Goal: Task Accomplishment & Management: Manage account settings

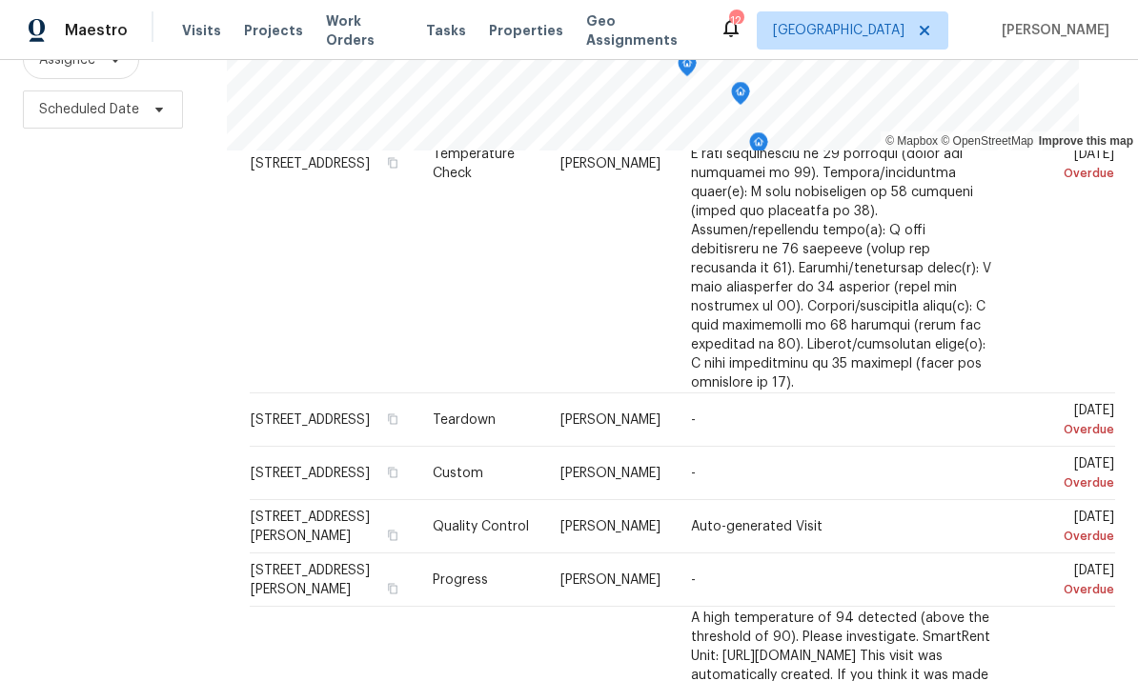
scroll to position [294, 0]
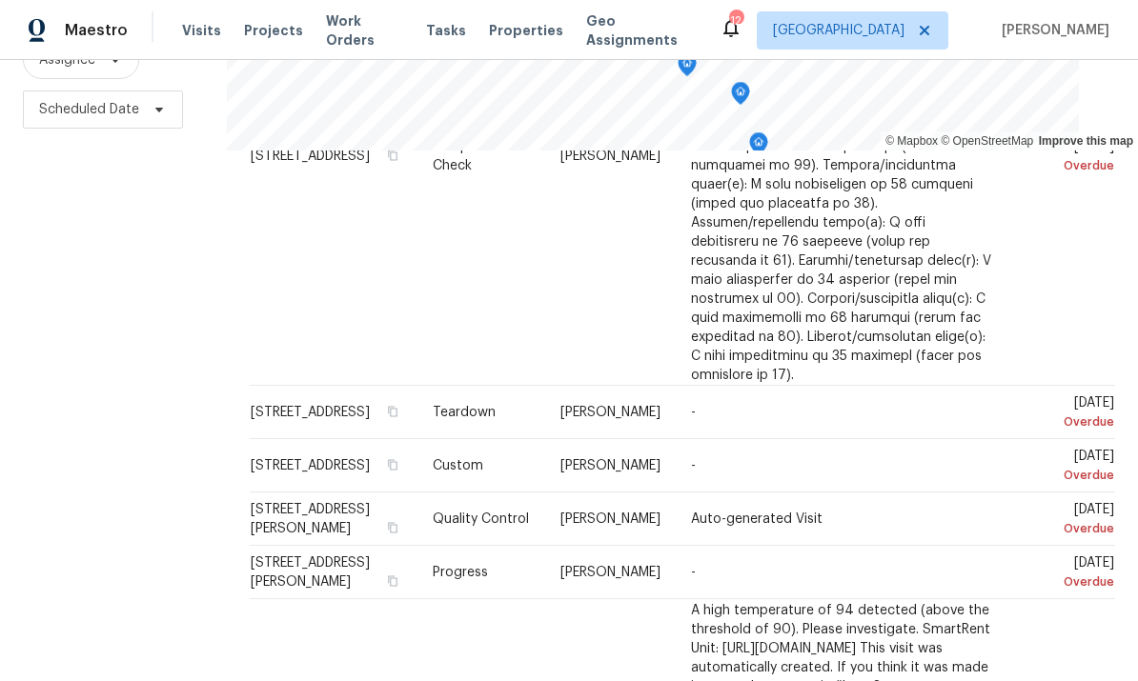
click at [51, 237] on div "Filters Reset ​ Type Assignee Scheduled Date" at bounding box center [113, 280] width 227 height 831
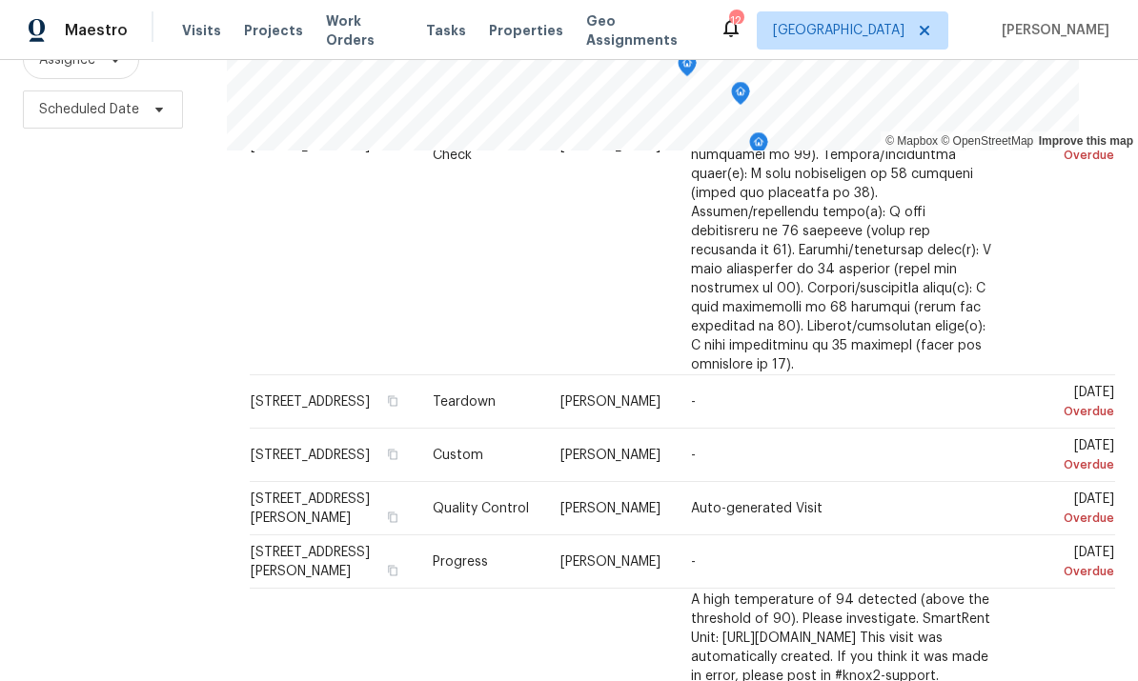
scroll to position [313, 0]
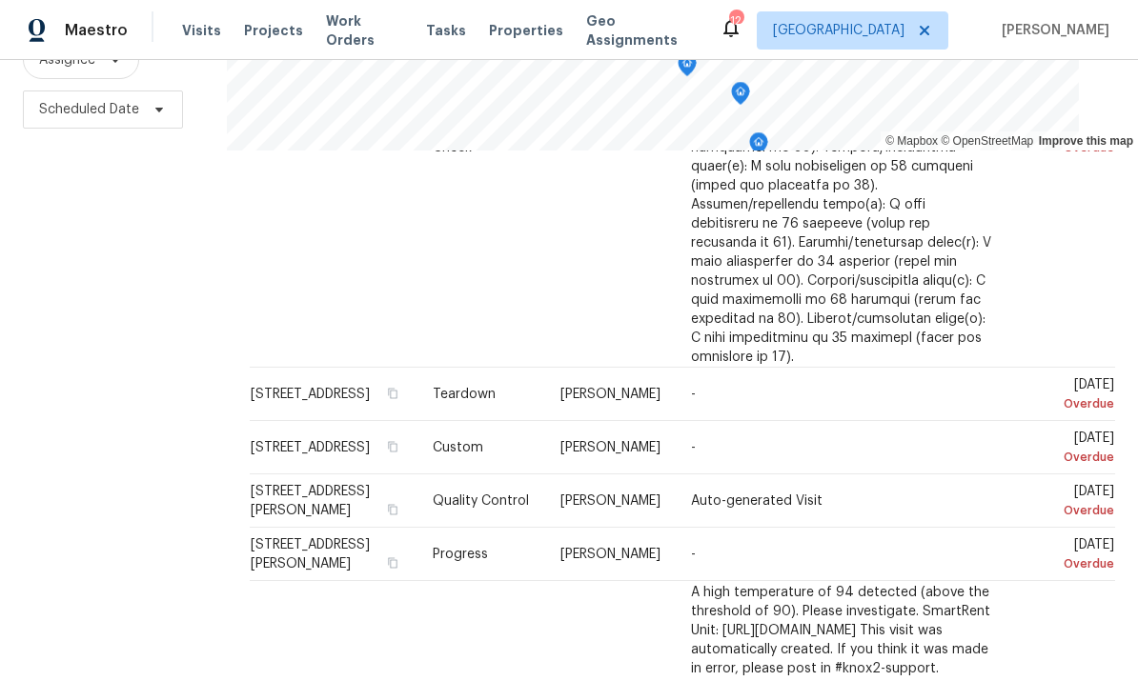
click at [0, 0] on icon at bounding box center [0, 0] width 0 height 0
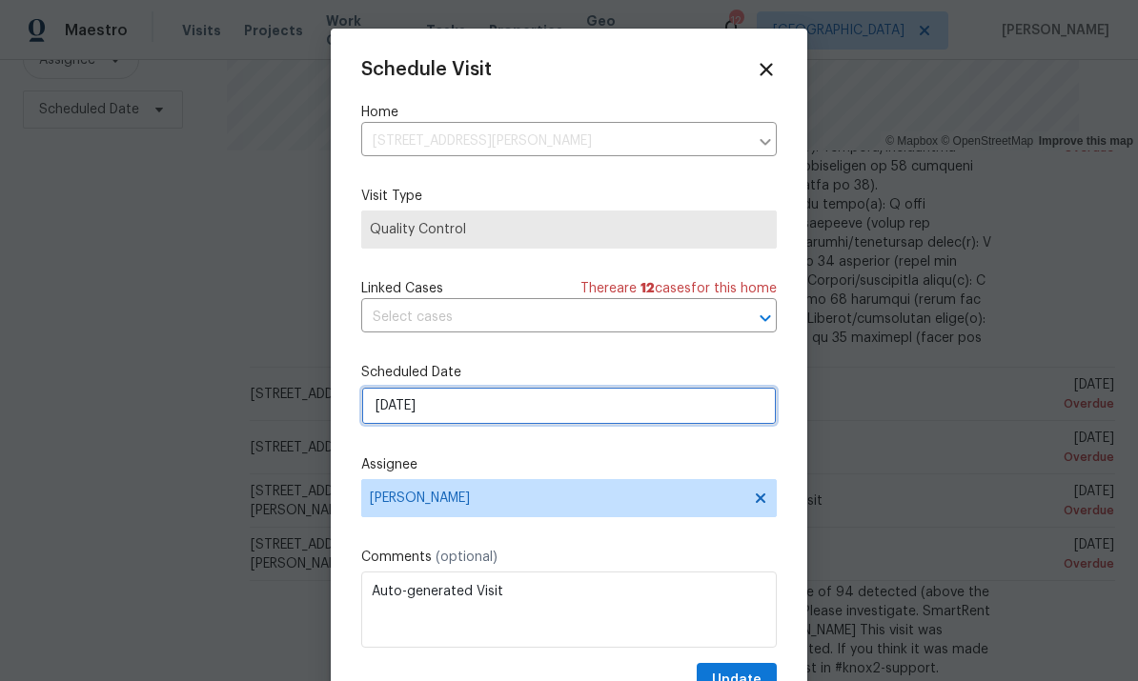
click at [501, 425] on input "[DATE]" at bounding box center [569, 406] width 416 height 38
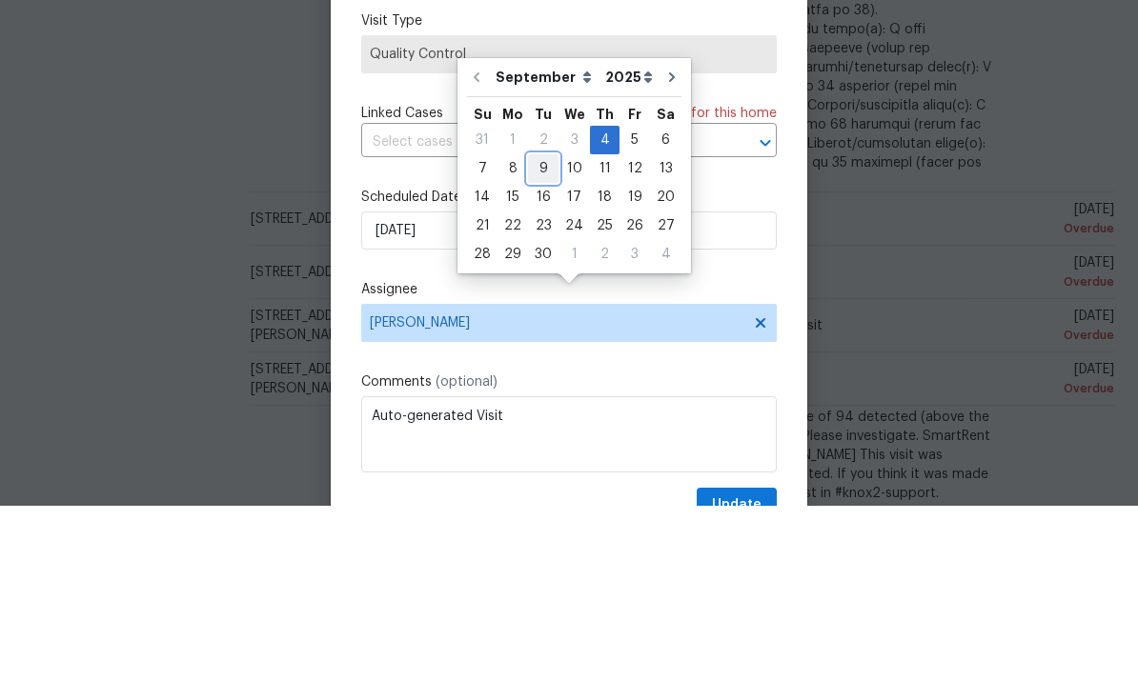
click at [536, 331] on div "9" at bounding box center [543, 344] width 30 height 27
type input "[DATE]"
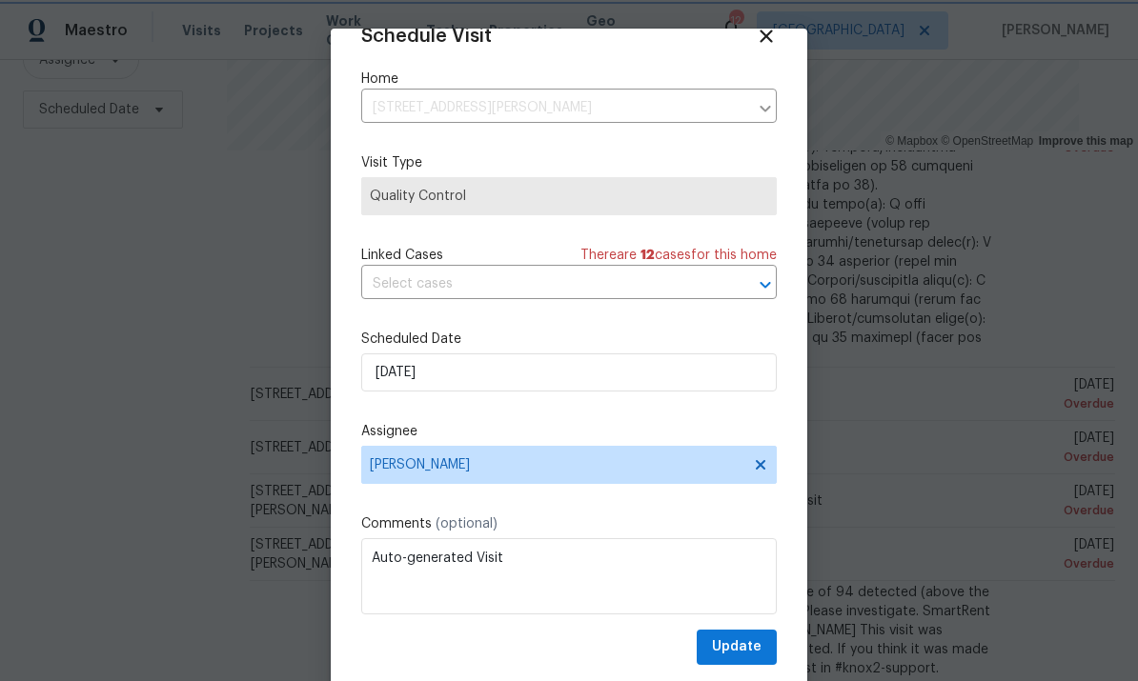
scroll to position [37, 0]
click at [736, 646] on span "Update" at bounding box center [737, 648] width 50 height 24
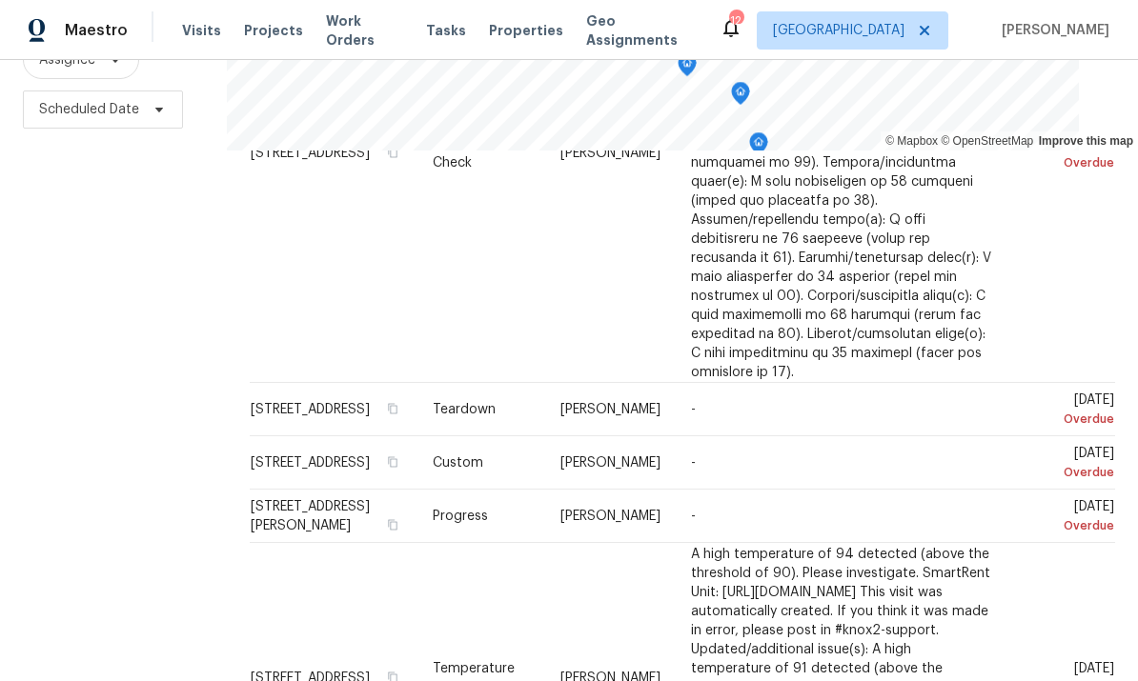
scroll to position [296, 0]
click at [0, 0] on icon at bounding box center [0, 0] width 0 height 0
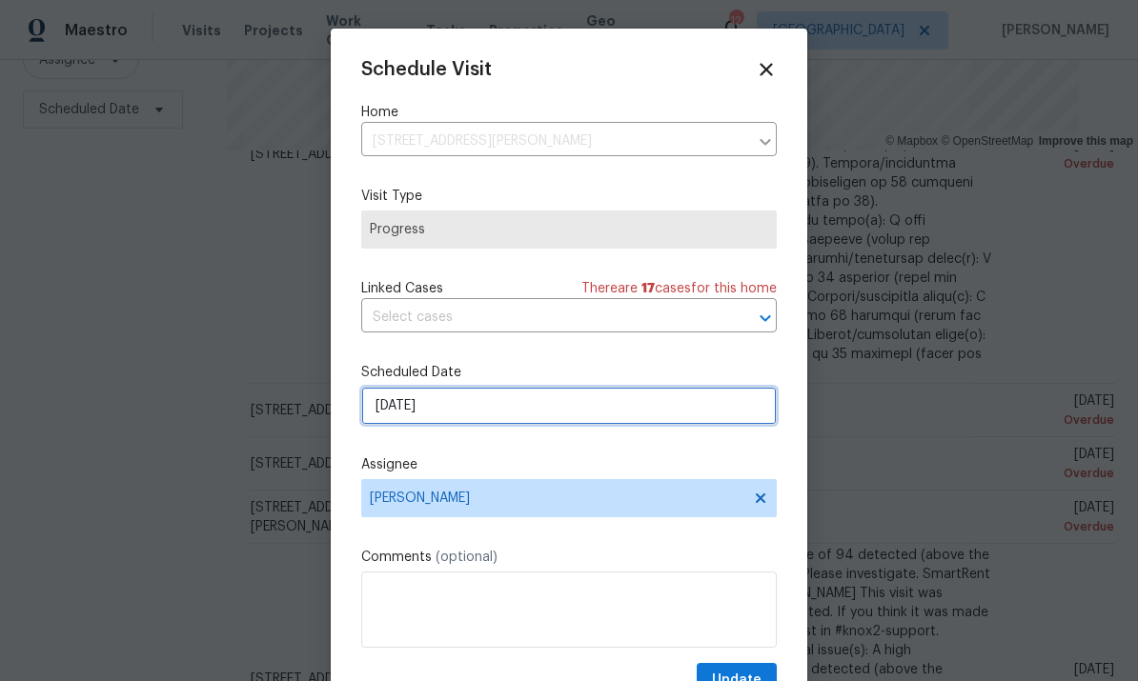
click at [553, 412] on input "[DATE]" at bounding box center [569, 406] width 416 height 38
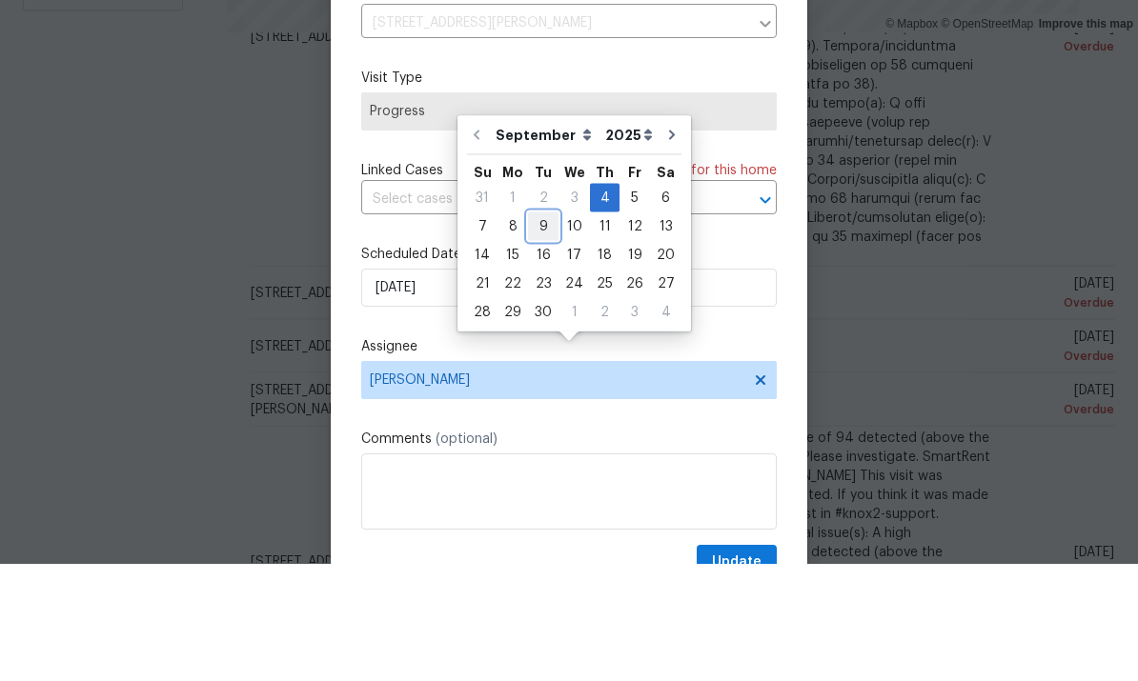
click at [545, 331] on div "9" at bounding box center [543, 344] width 30 height 27
type input "[DATE]"
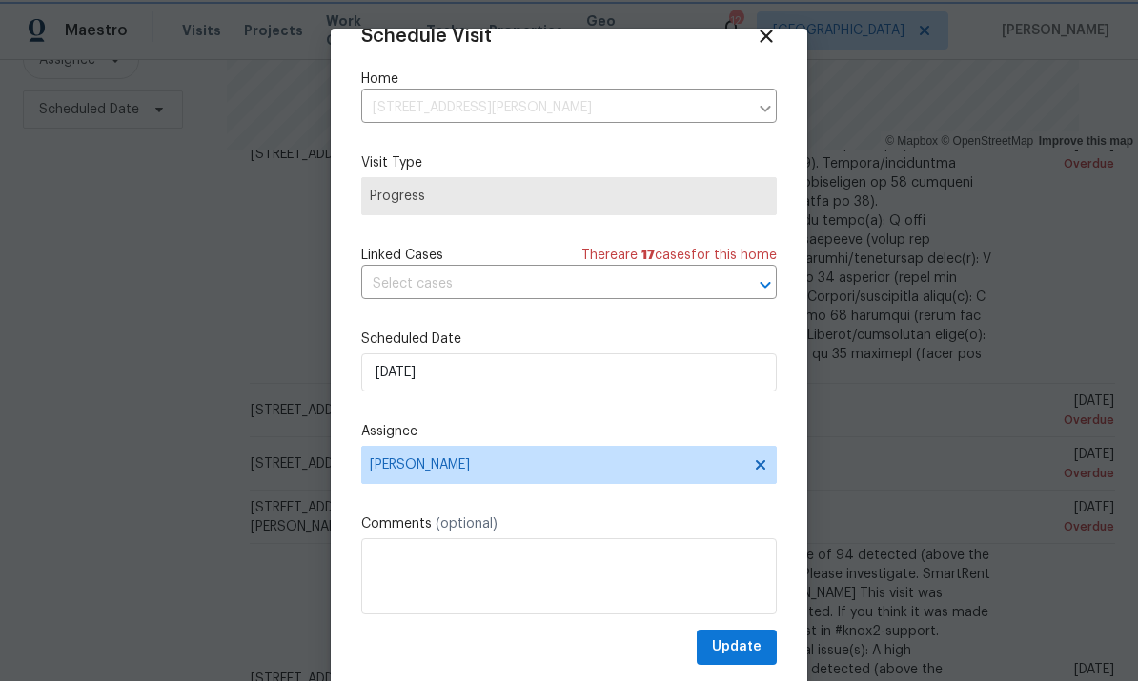
scroll to position [37, 0]
click at [740, 646] on span "Update" at bounding box center [737, 648] width 50 height 24
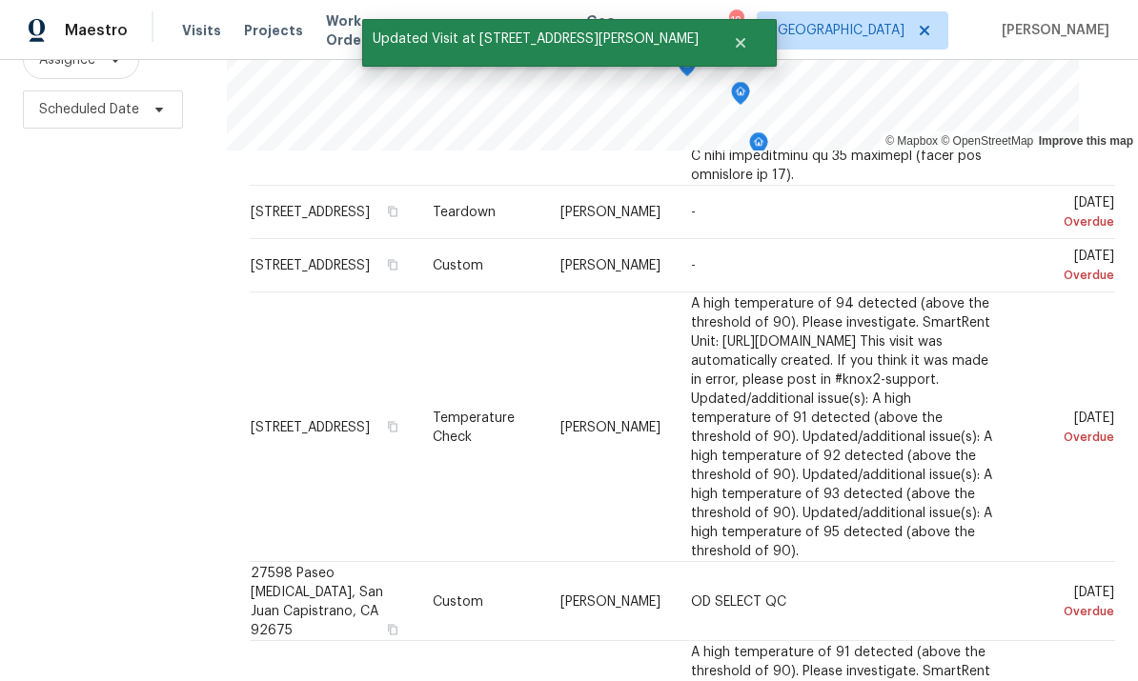
scroll to position [494, 0]
click at [0, 0] on icon at bounding box center [0, 0] width 0 height 0
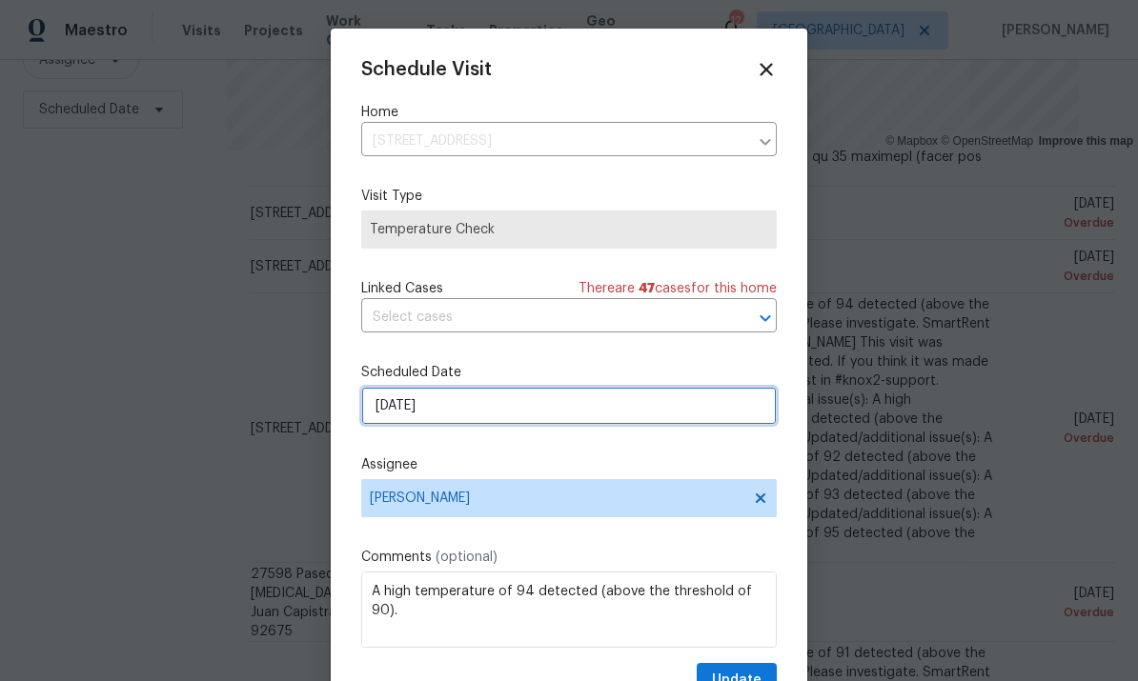
click at [549, 411] on input "[DATE]" at bounding box center [569, 406] width 416 height 38
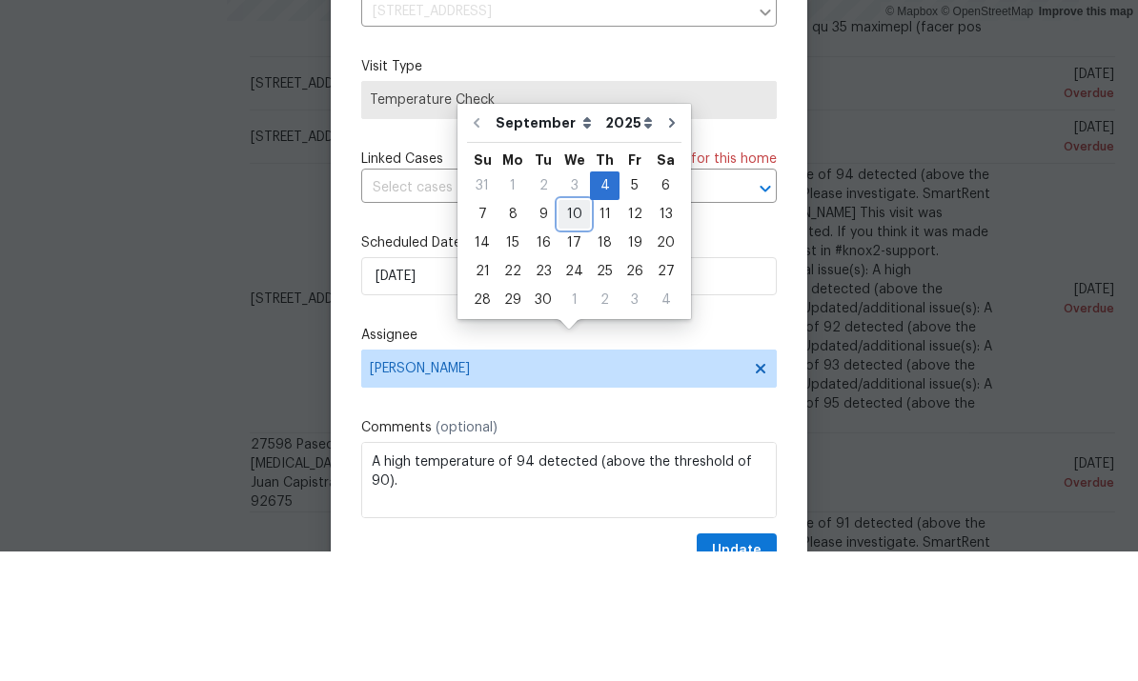
click at [572, 331] on div "10" at bounding box center [573, 344] width 31 height 27
type input "9/10/2025"
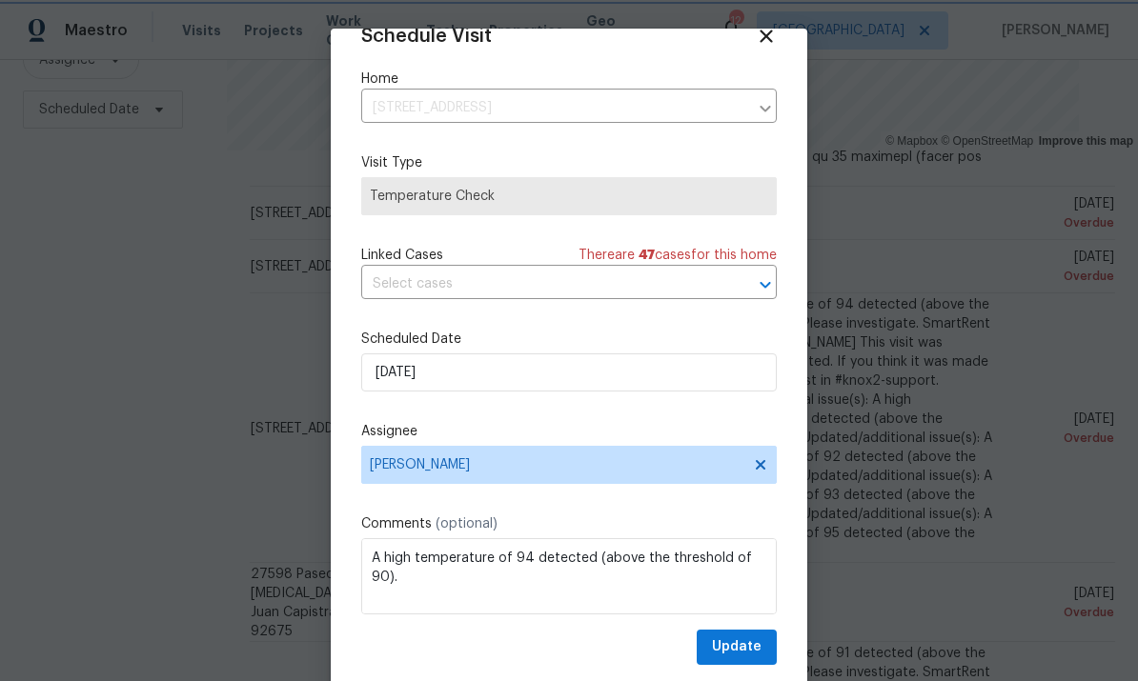
scroll to position [37, 0]
click at [741, 639] on span "Update" at bounding box center [737, 648] width 50 height 24
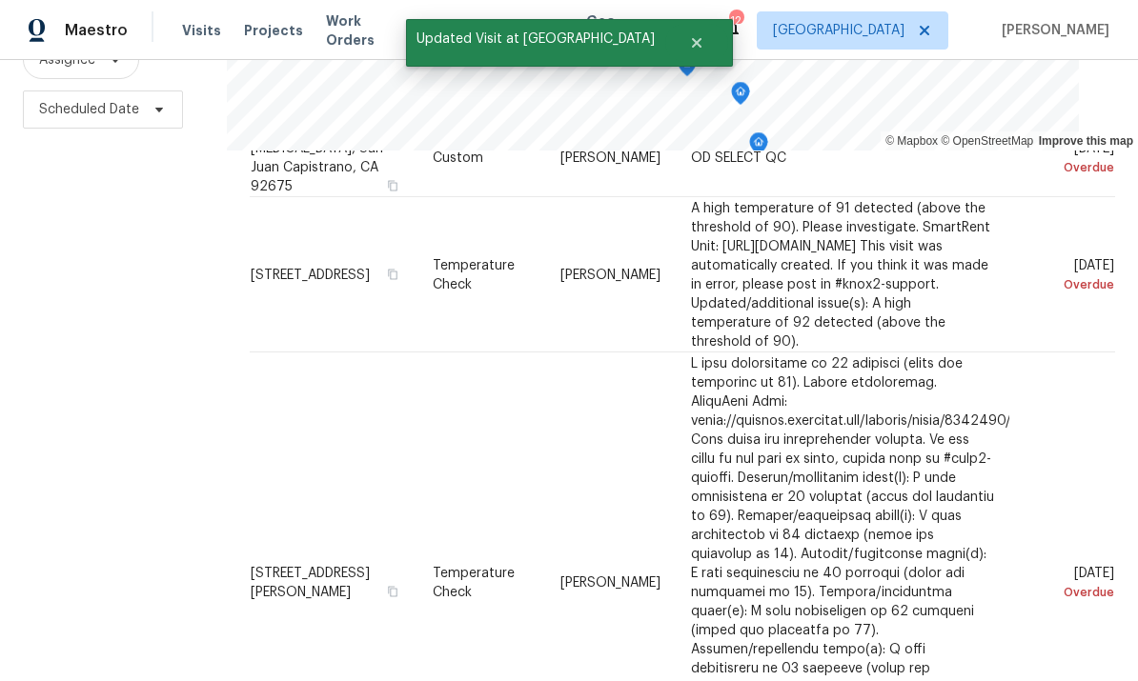
scroll to position [741, 0]
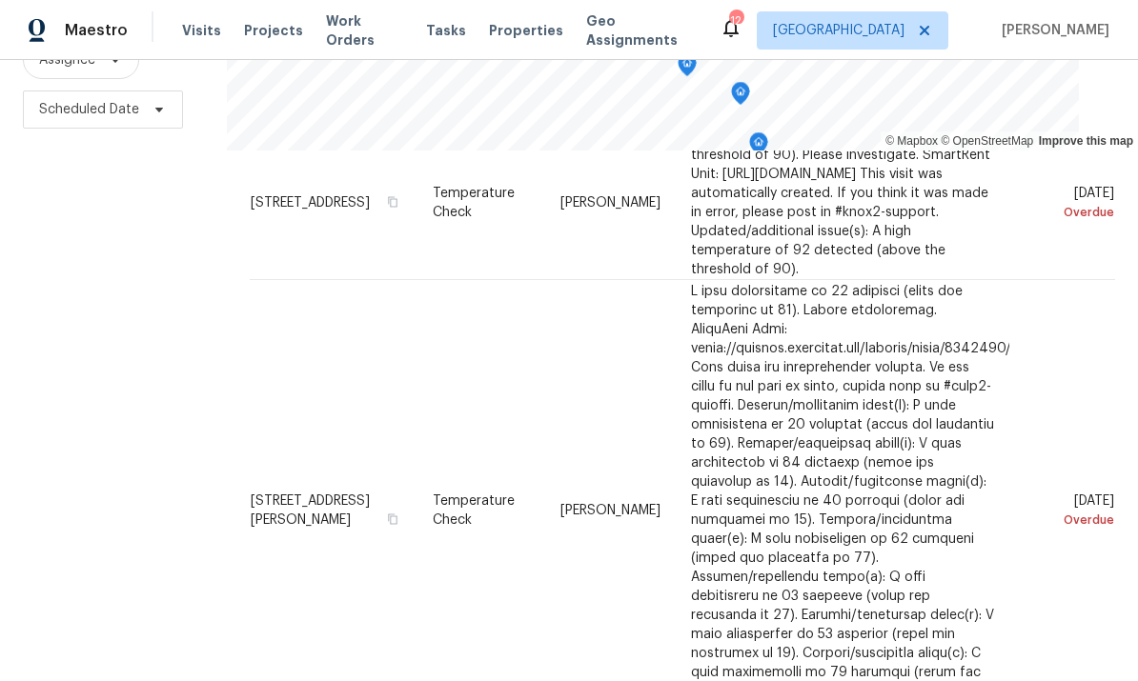
click at [79, 277] on div "Filters Reset ​ Type Assignee Scheduled Date" at bounding box center [113, 280] width 227 height 831
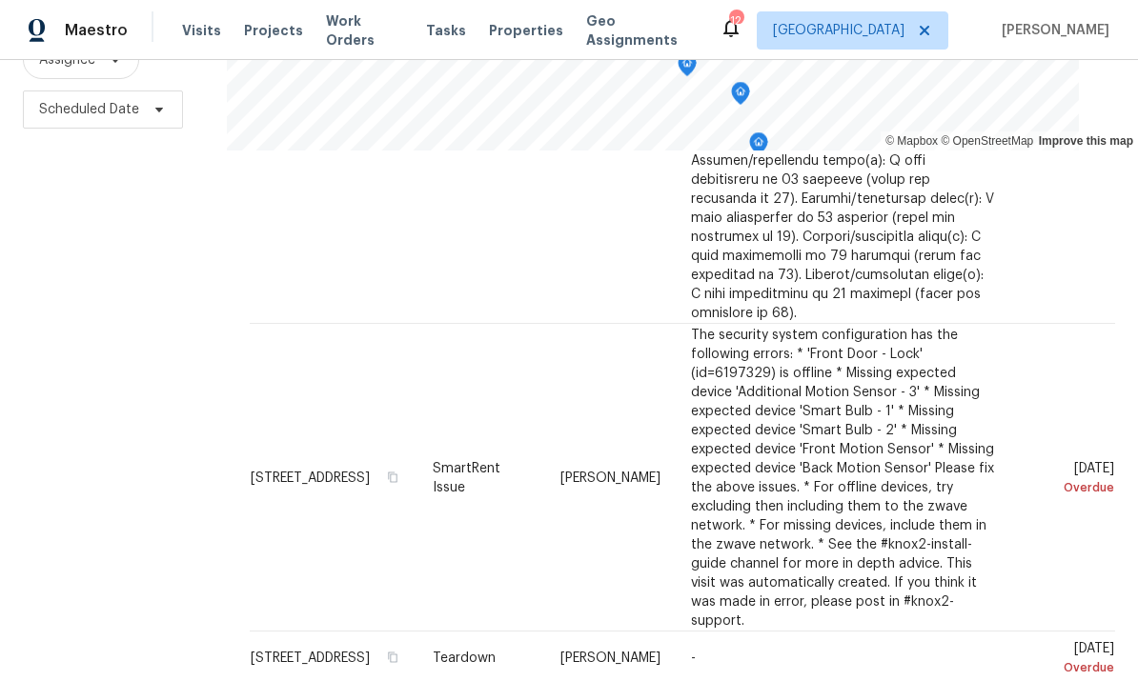
scroll to position [1157, 0]
click at [0, 0] on icon at bounding box center [0, 0] width 0 height 0
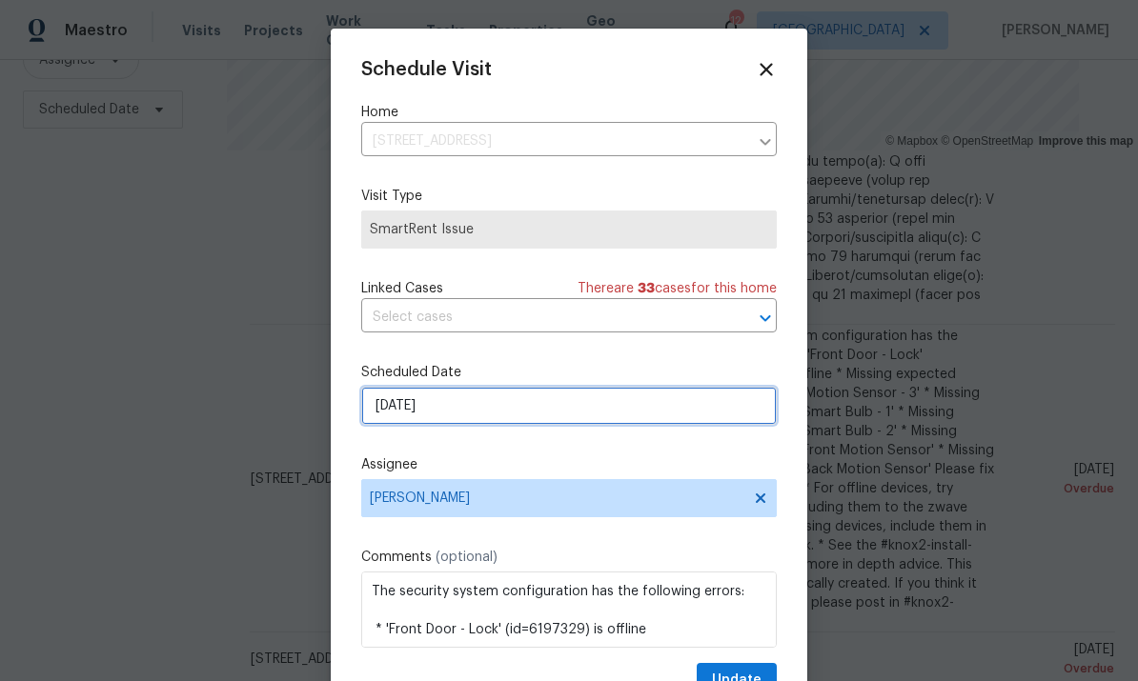
click at [592, 416] on input "[DATE]" at bounding box center [569, 406] width 416 height 38
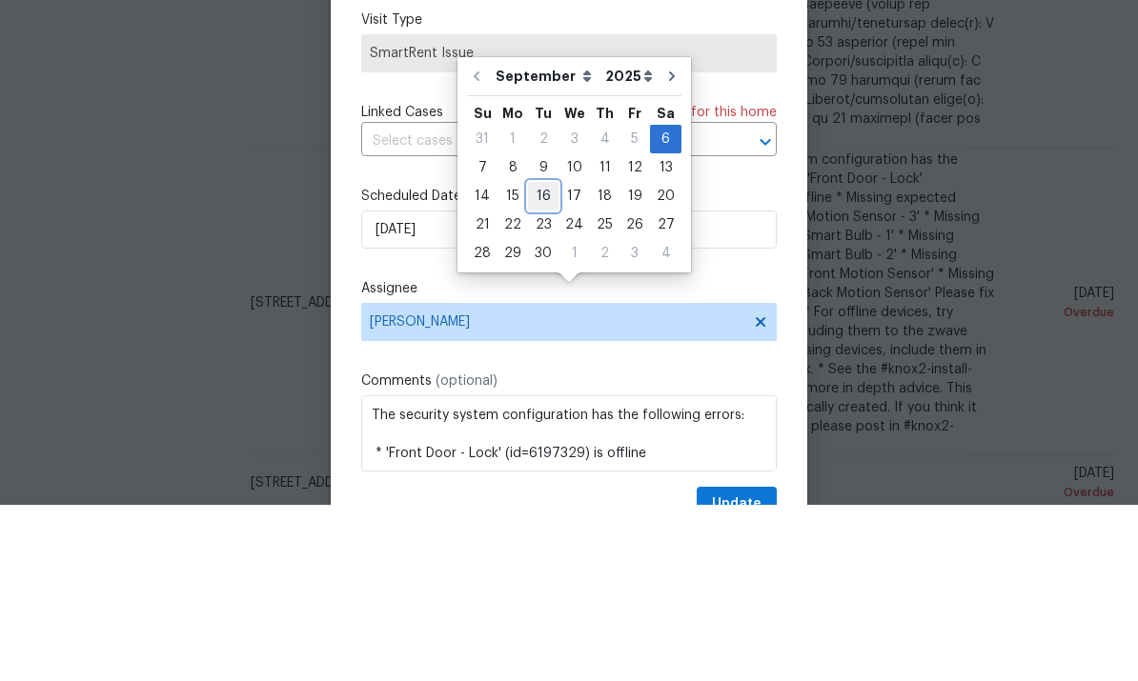
click at [544, 359] on div "16" at bounding box center [543, 372] width 30 height 27
type input "9/16/2025"
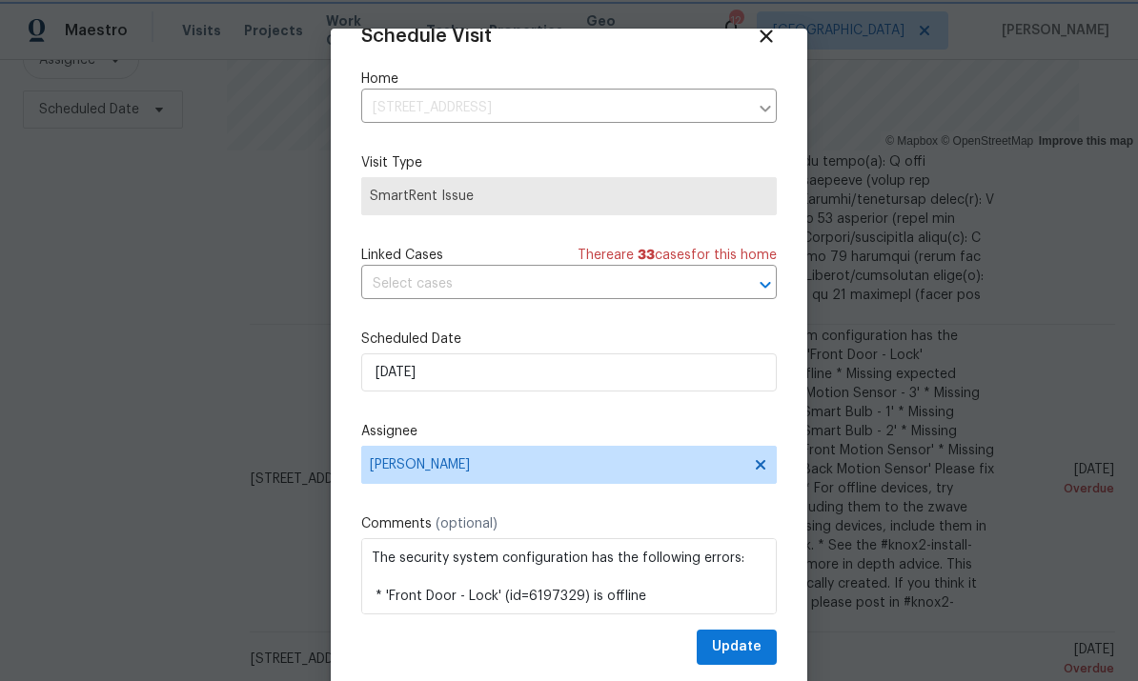
scroll to position [37, 0]
click at [749, 644] on span "Update" at bounding box center [737, 648] width 50 height 24
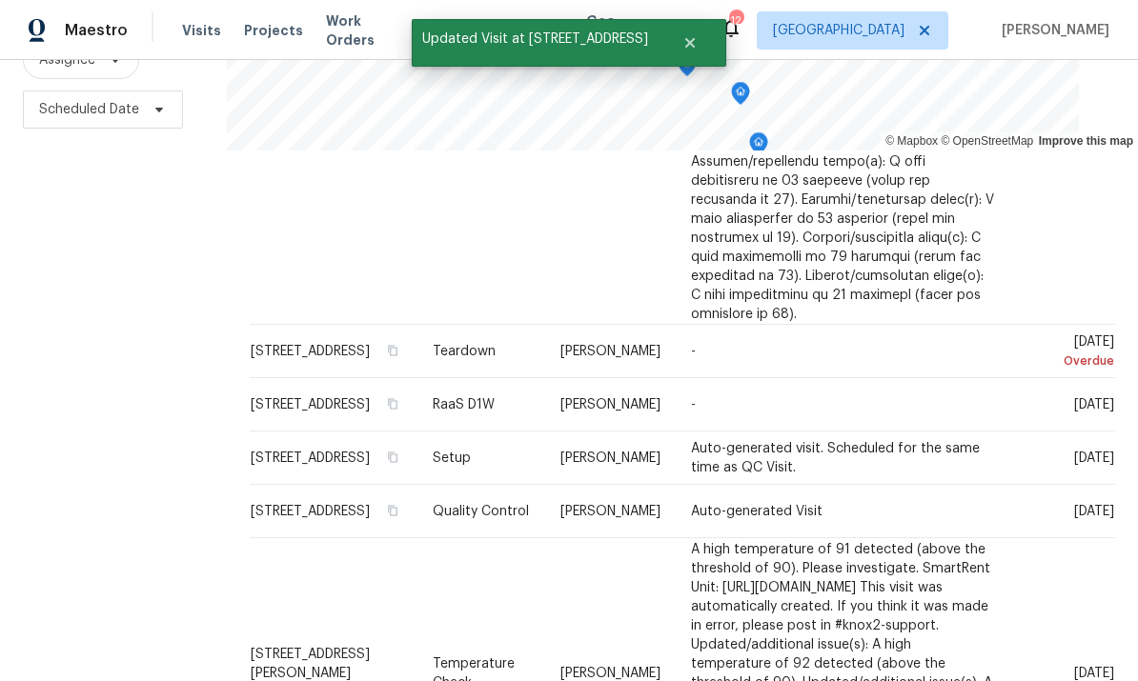
click at [75, 251] on div "Filters Reset ​ Type Assignee Scheduled Date" at bounding box center [113, 280] width 227 height 831
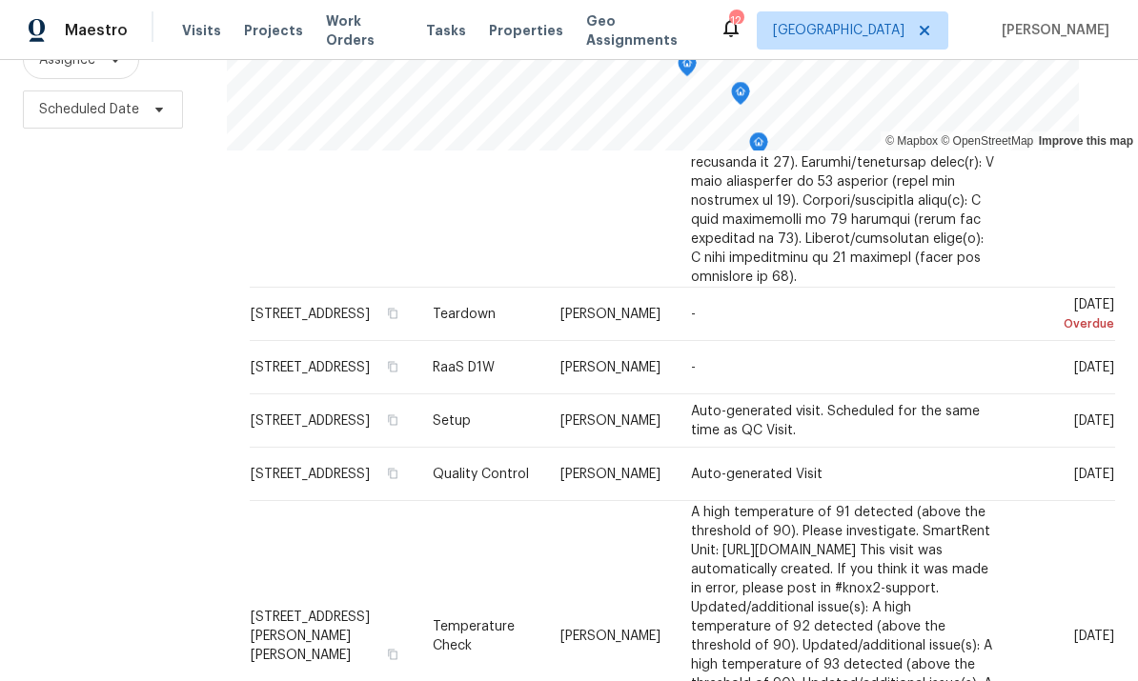
scroll to position [1183, 0]
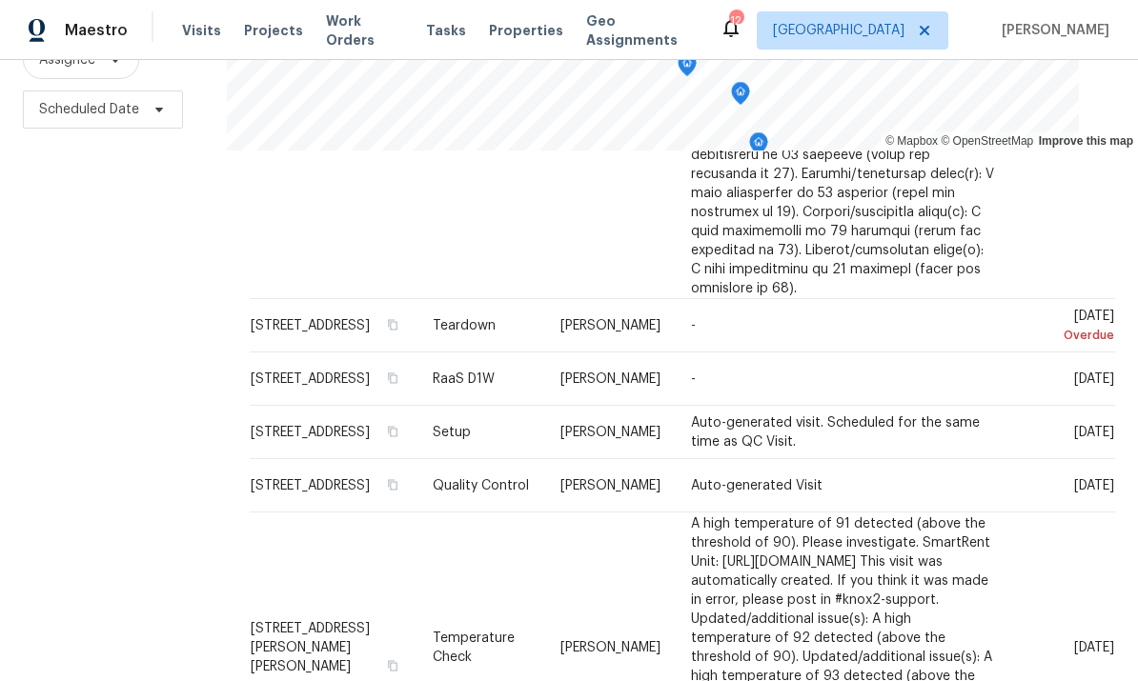
click at [0, 0] on icon at bounding box center [0, 0] width 0 height 0
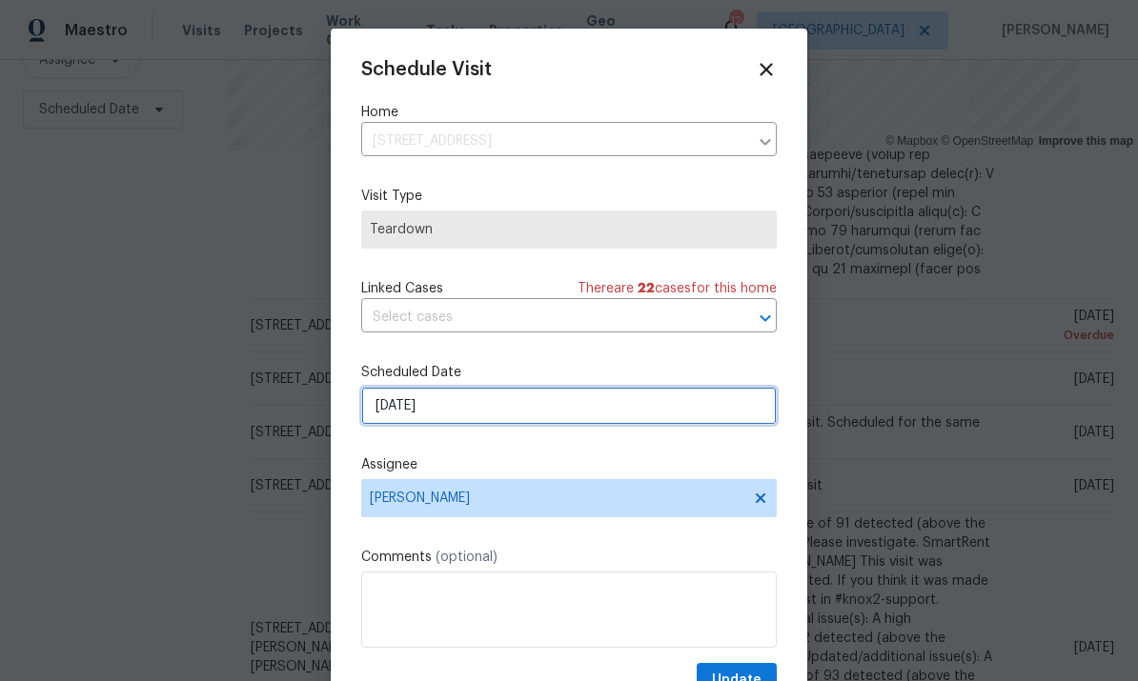
click at [496, 415] on input "[DATE]" at bounding box center [569, 406] width 416 height 38
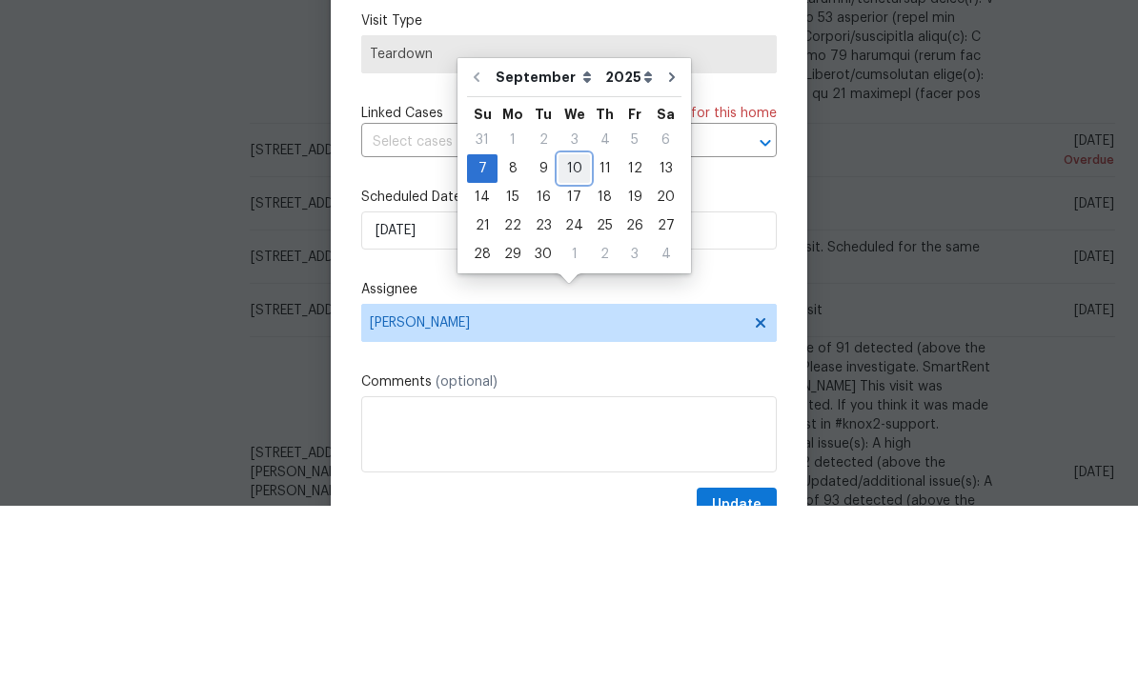
click at [575, 331] on div "10" at bounding box center [573, 344] width 31 height 27
type input "9/10/2025"
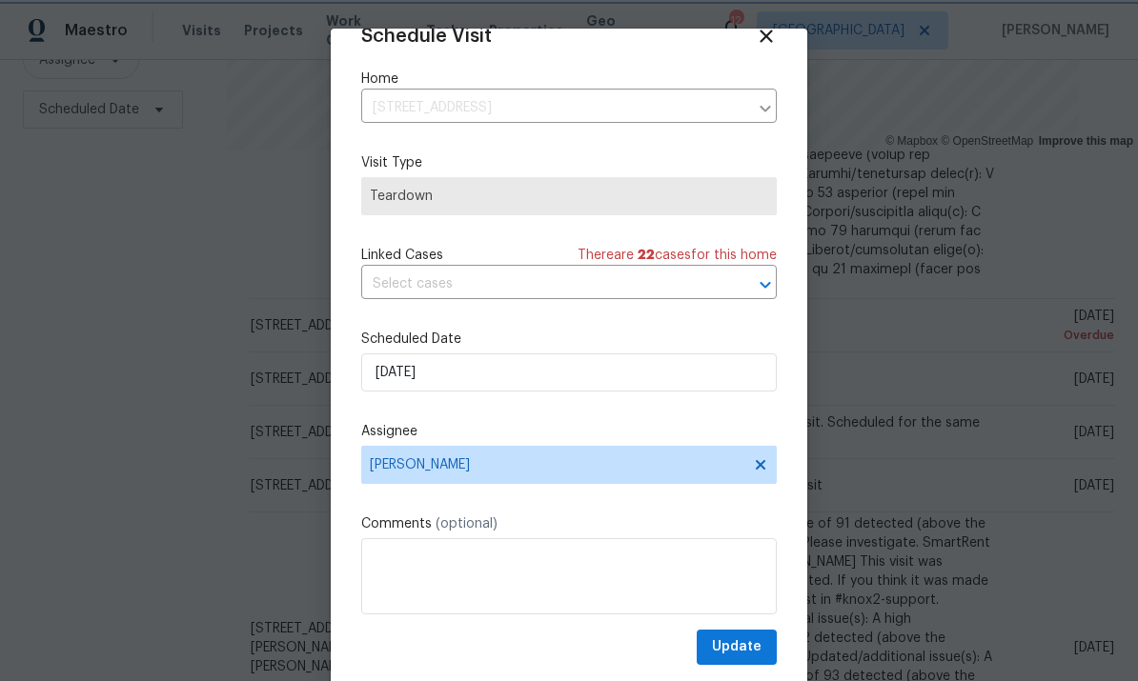
scroll to position [37, 0]
click at [745, 640] on span "Update" at bounding box center [737, 648] width 50 height 24
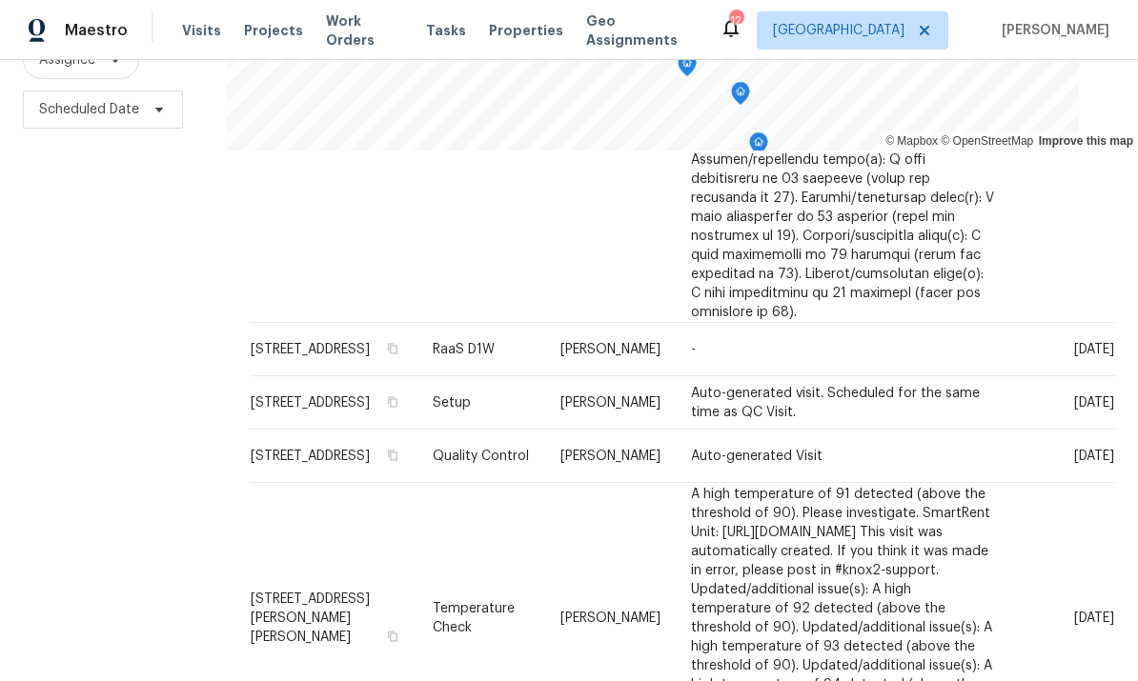
scroll to position [1160, 0]
click at [0, 0] on icon at bounding box center [0, 0] width 0 height 0
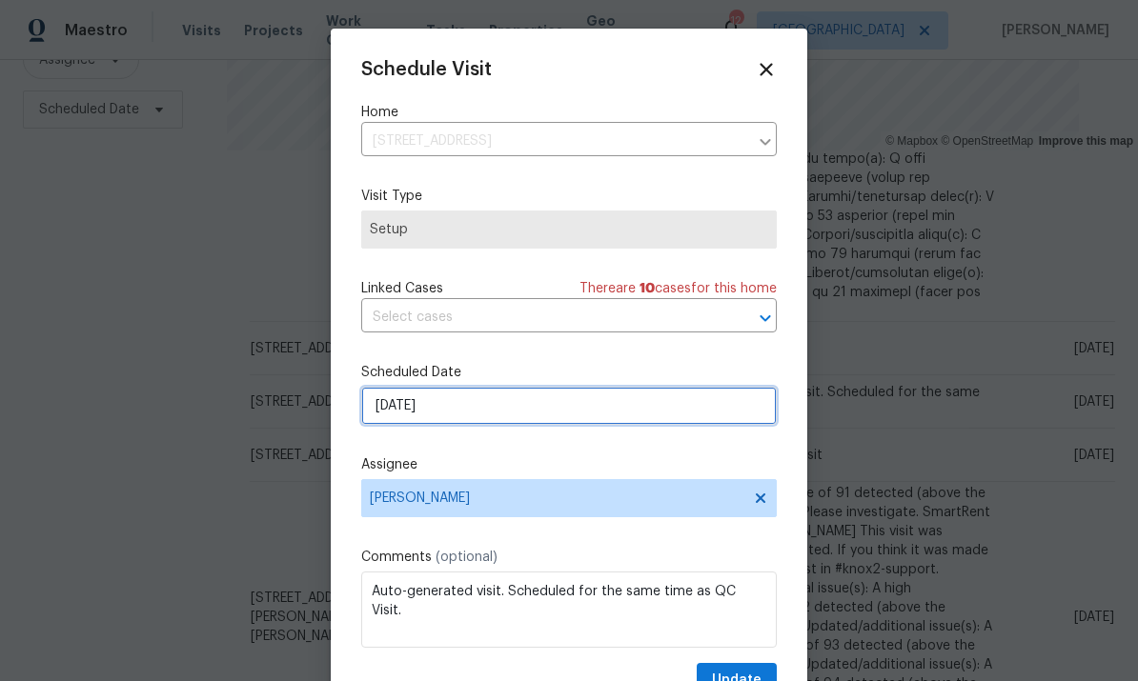
click at [538, 419] on input "[DATE]" at bounding box center [569, 406] width 416 height 38
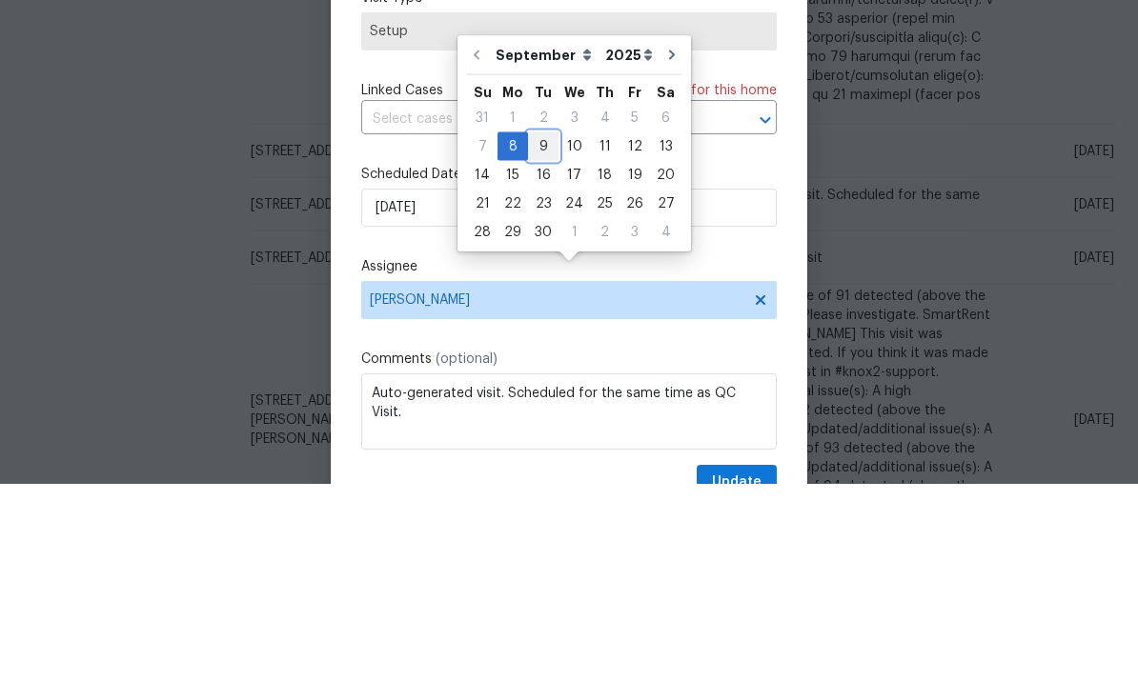
click at [538, 331] on div "9" at bounding box center [543, 344] width 30 height 27
type input "[DATE]"
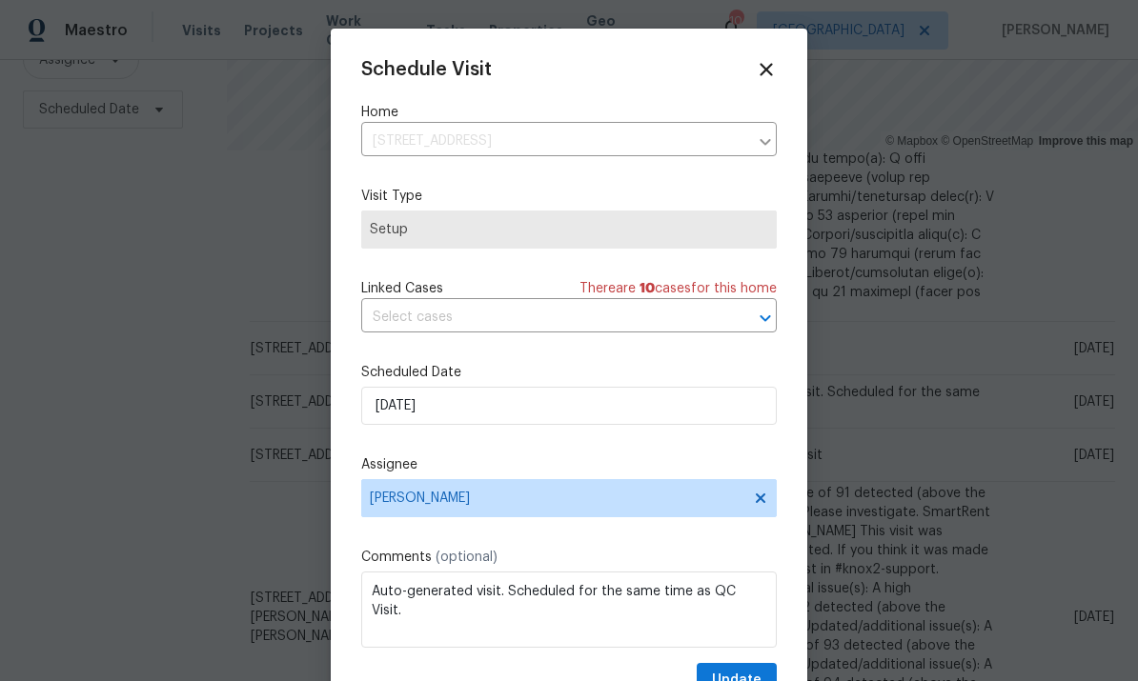
click at [780, 60] on div "Schedule Visit Home 20000 Plum Canyon Rd Unit 1815, Santa Clarita, CA 91350 ​ V…" at bounding box center [569, 362] width 477 height 667
click at [771, 50] on div "Schedule Visit Home 20000 Plum Canyon Rd Unit 1815, Santa Clarita, CA 91350 ​ V…" at bounding box center [569, 362] width 477 height 667
click at [761, 65] on icon at bounding box center [766, 69] width 12 height 12
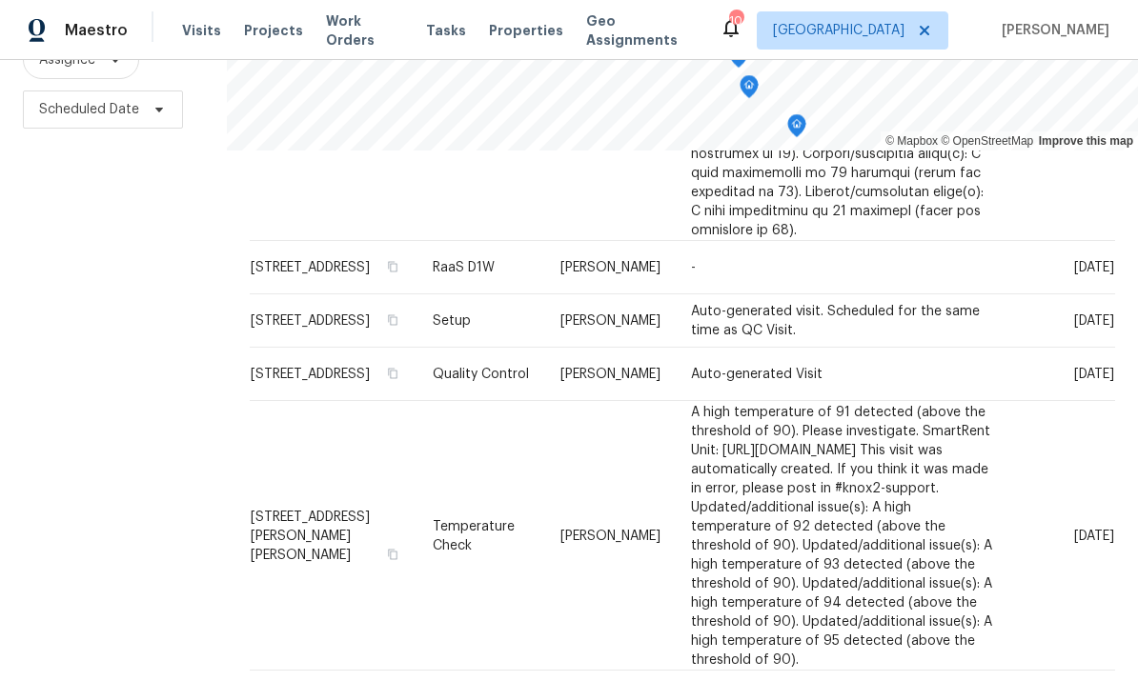
scroll to position [1244, 0]
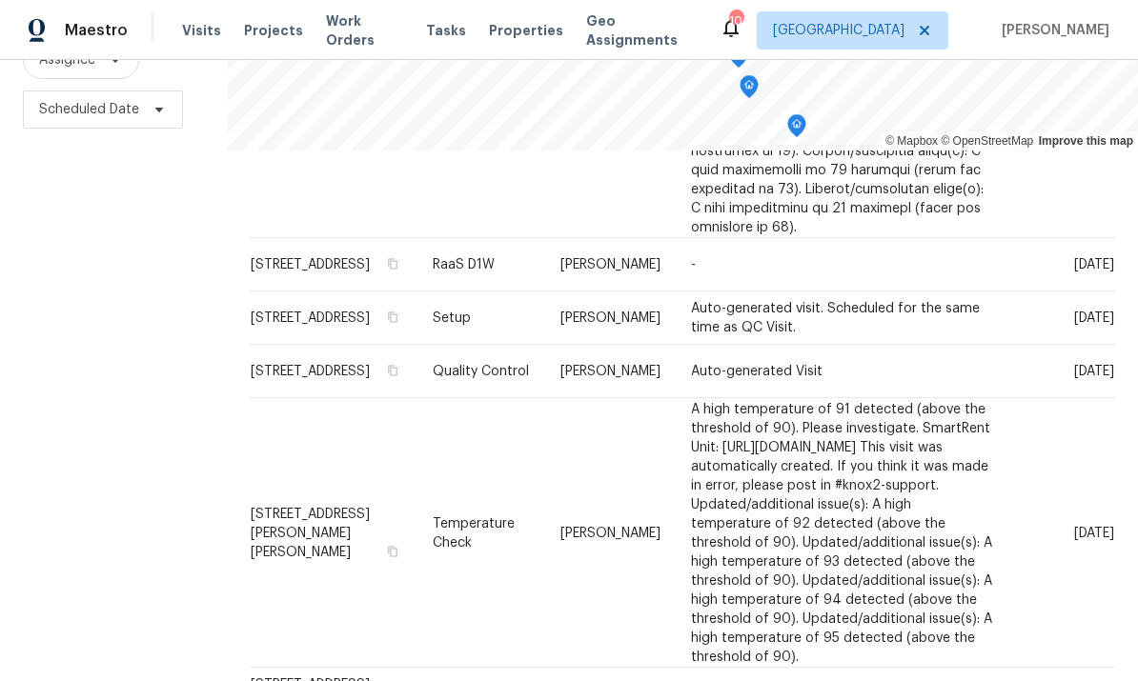
click at [58, 281] on div "Filters Reset ​ Type Assignee Scheduled Date" at bounding box center [113, 280] width 227 height 831
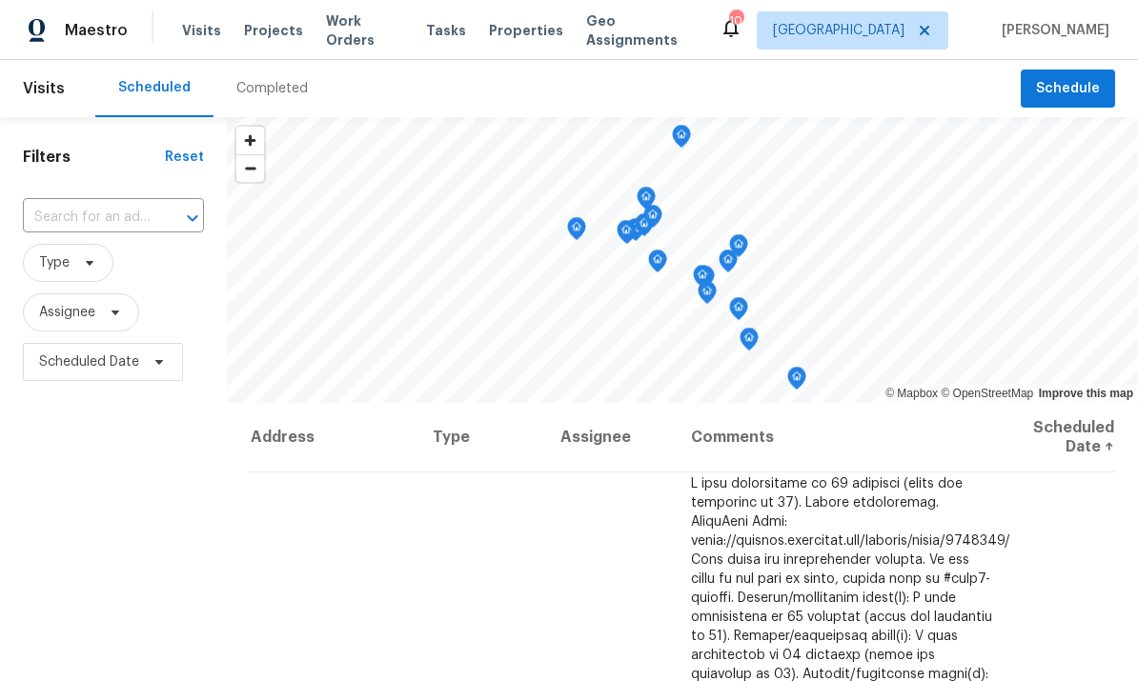
scroll to position [0, 0]
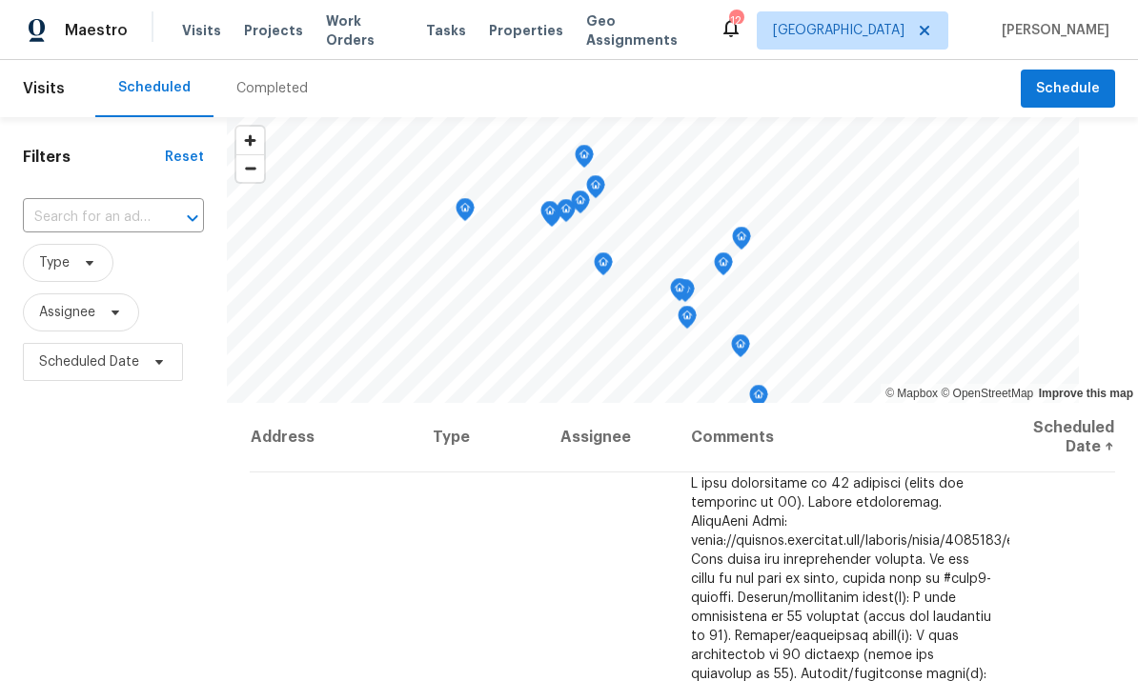
click at [85, 213] on input "text" at bounding box center [87, 218] width 128 height 30
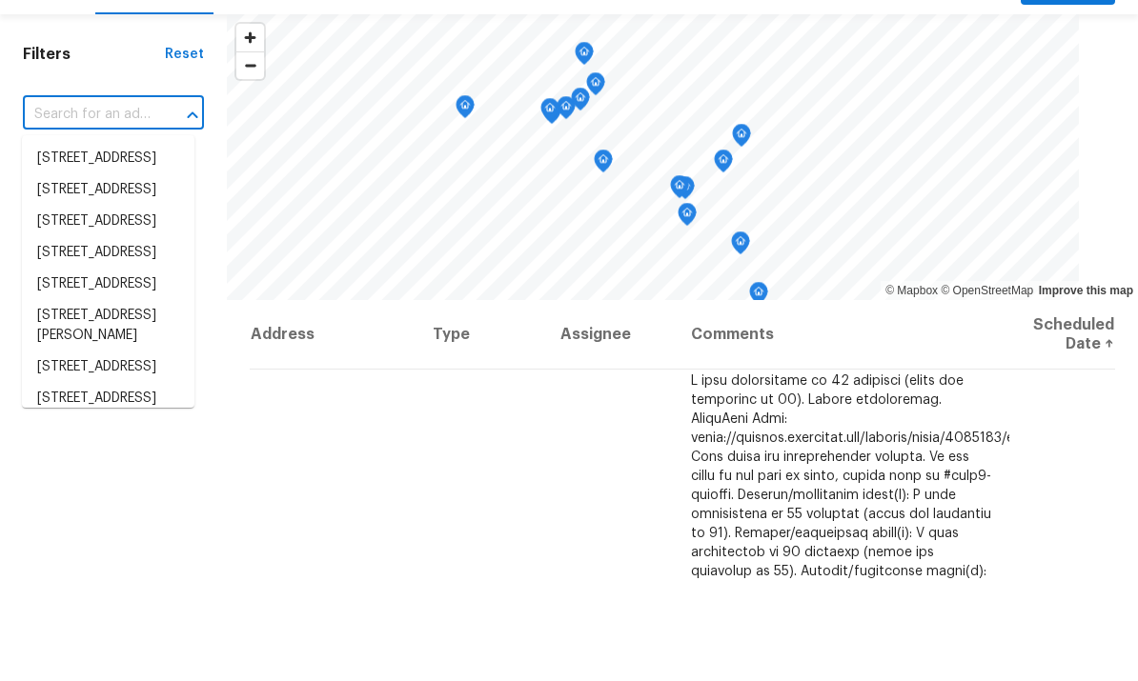
type input "2"
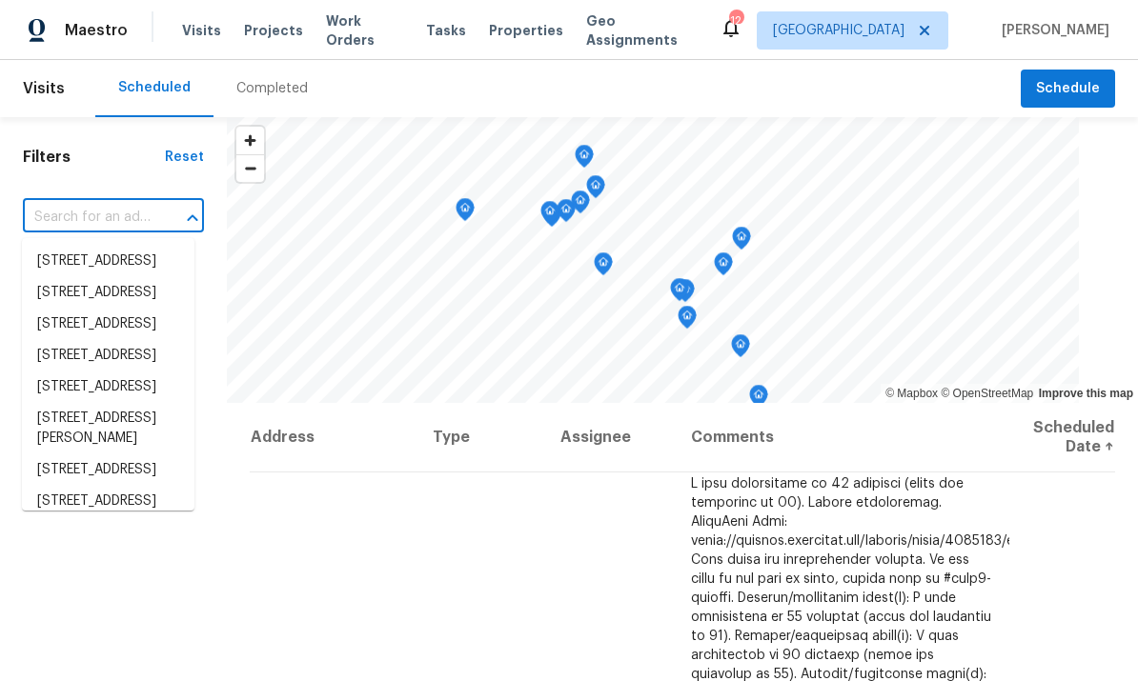
click at [78, 618] on div "Filters Reset ​ Type Assignee Scheduled Date" at bounding box center [113, 532] width 227 height 831
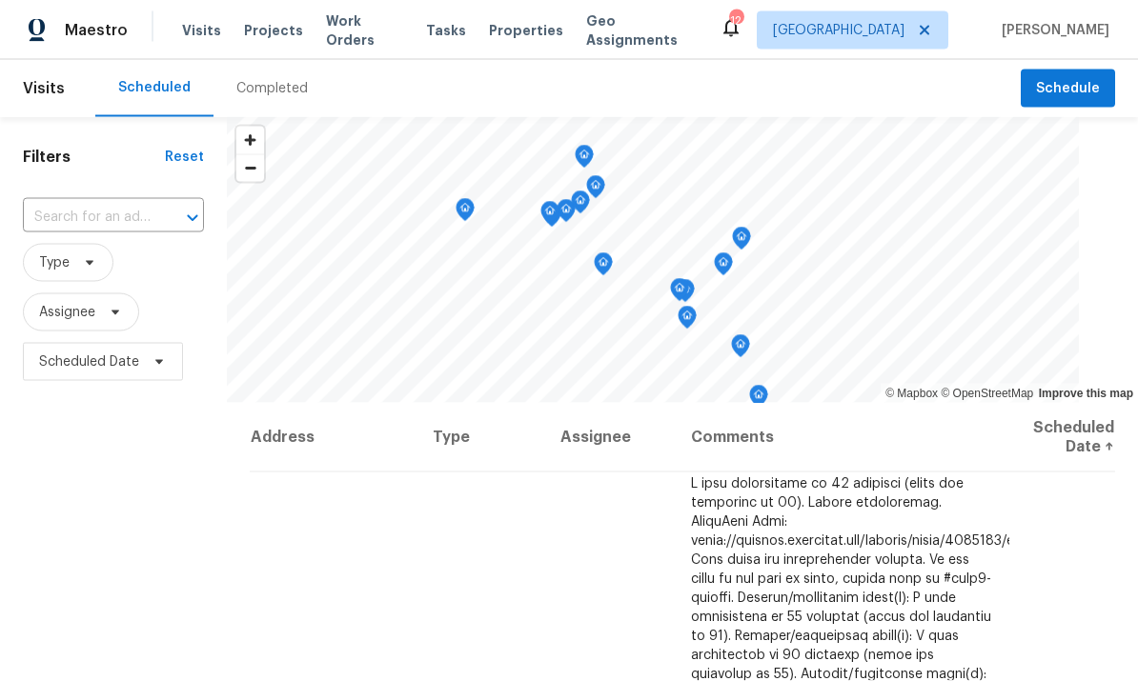
scroll to position [0, 0]
click at [375, 26] on span "Work Orders" at bounding box center [364, 30] width 77 height 38
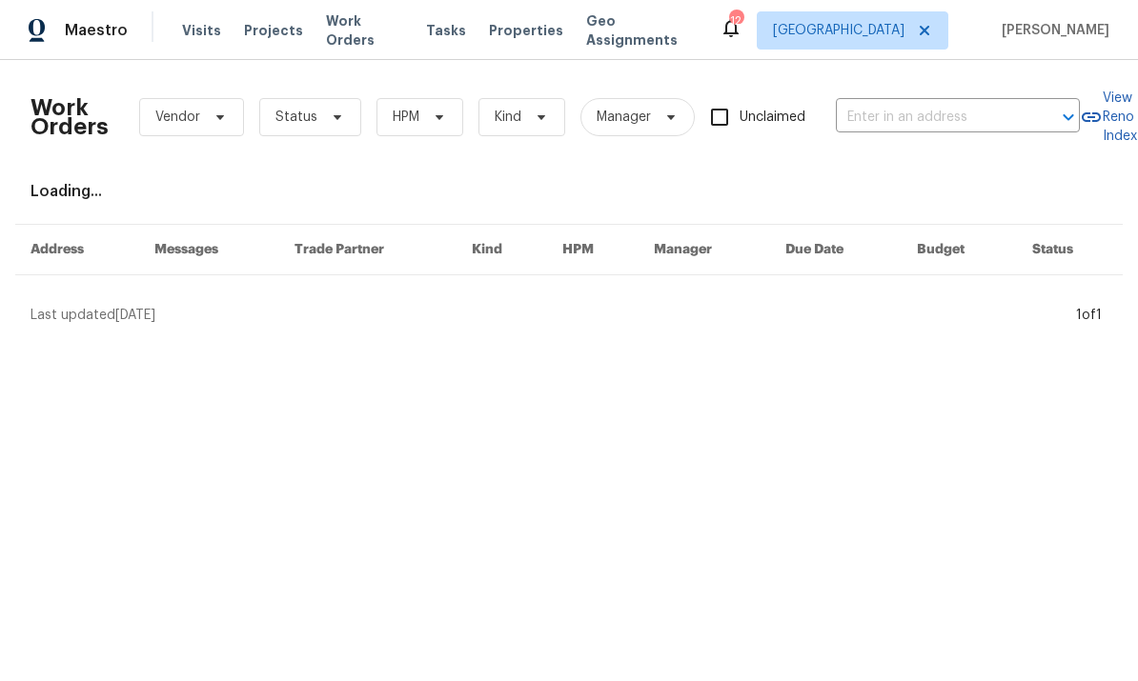
click at [931, 118] on input "text" at bounding box center [931, 118] width 191 height 30
type input "20000"
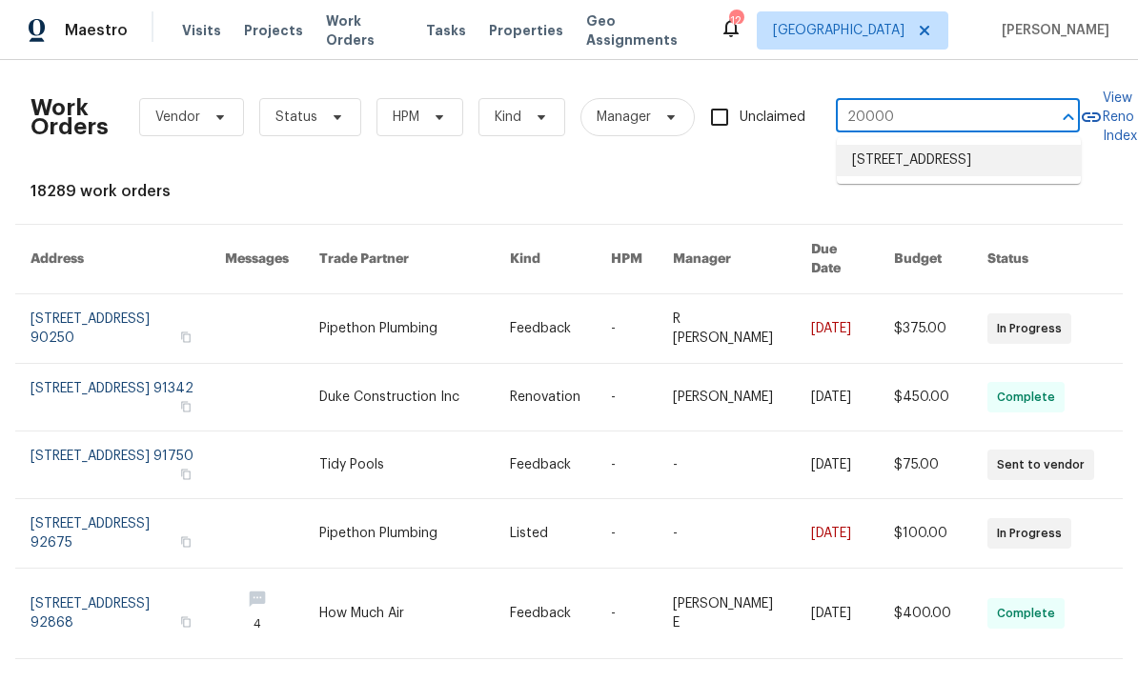
click at [943, 173] on li "[STREET_ADDRESS]" at bounding box center [959, 160] width 244 height 31
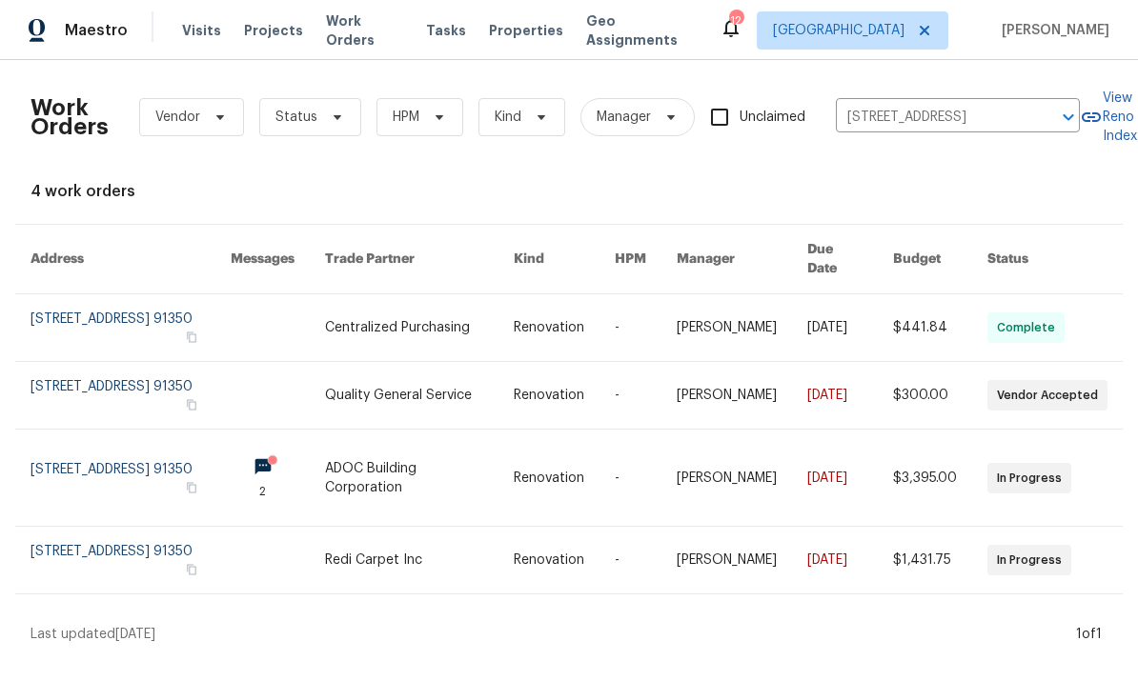
click at [102, 472] on link at bounding box center [130, 478] width 200 height 96
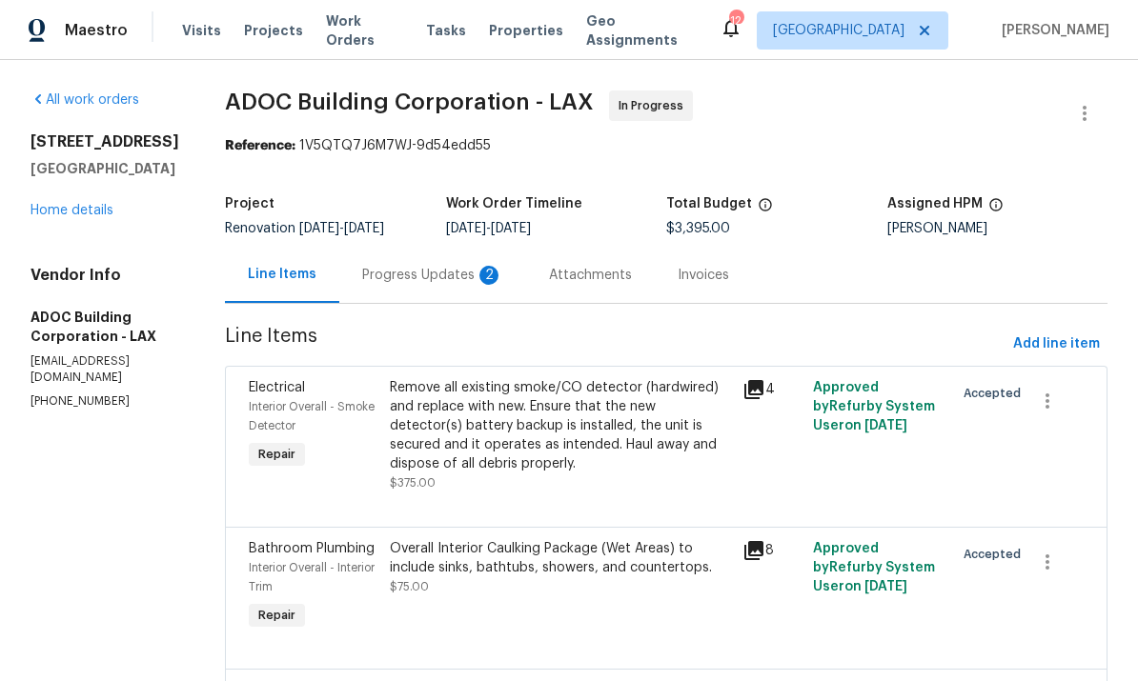
click at [62, 217] on link "Home details" at bounding box center [71, 210] width 83 height 13
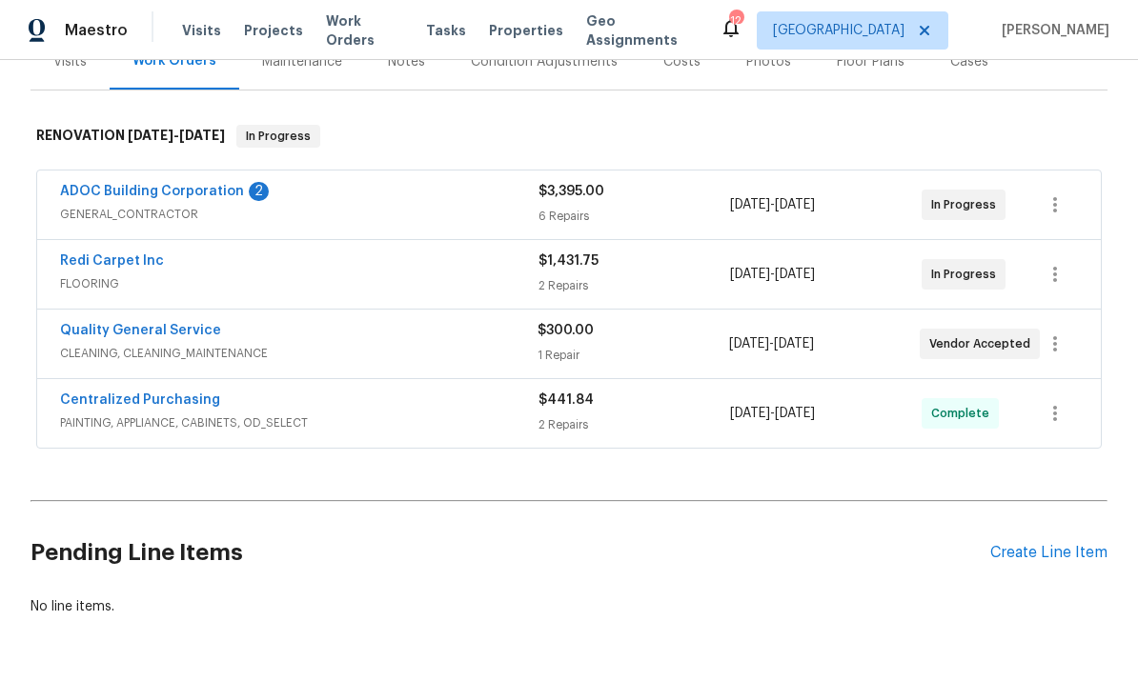
scroll to position [230, 0]
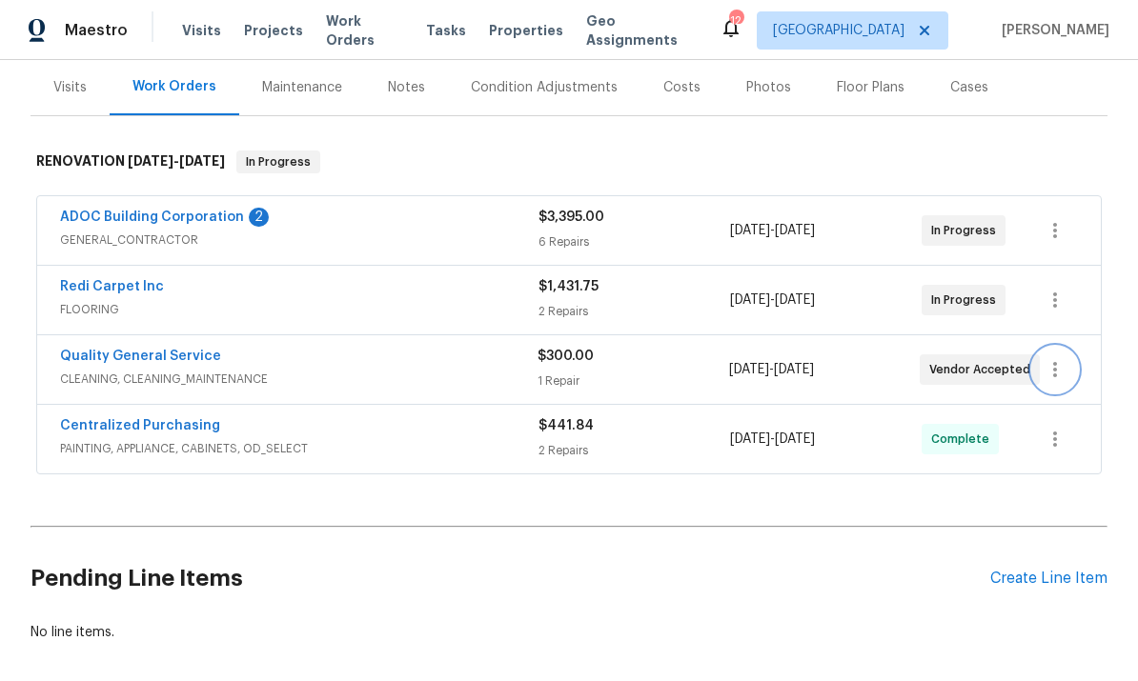
click at [1057, 381] on icon "button" at bounding box center [1055, 369] width 23 height 23
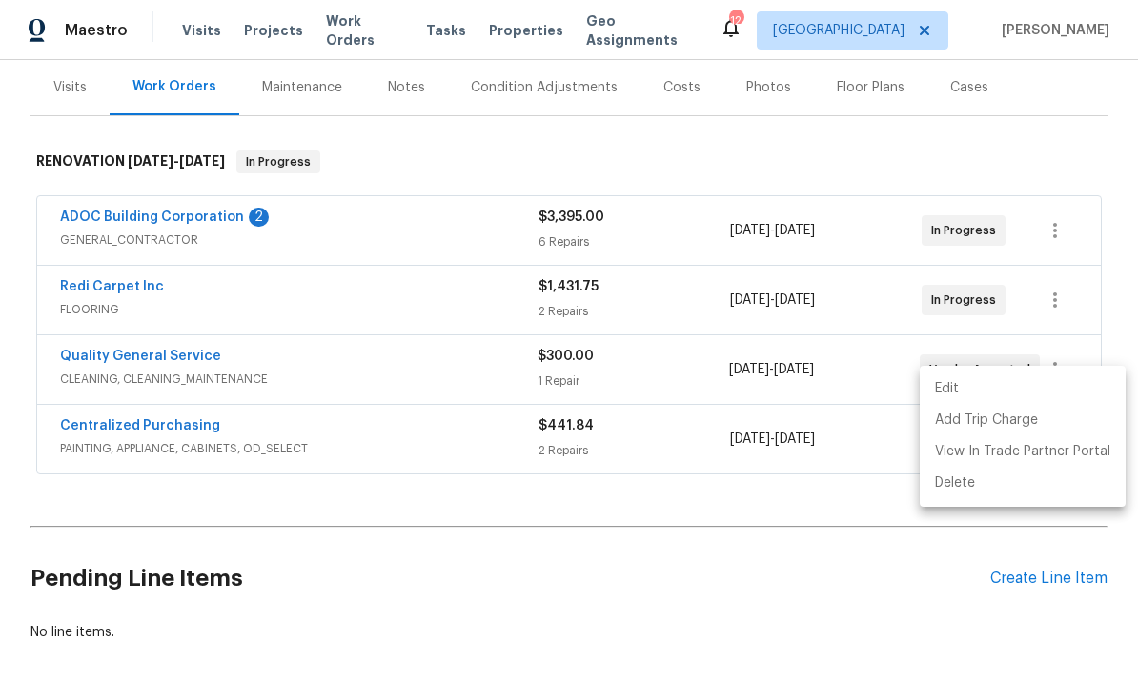
click at [964, 386] on li "Edit" at bounding box center [1023, 389] width 206 height 31
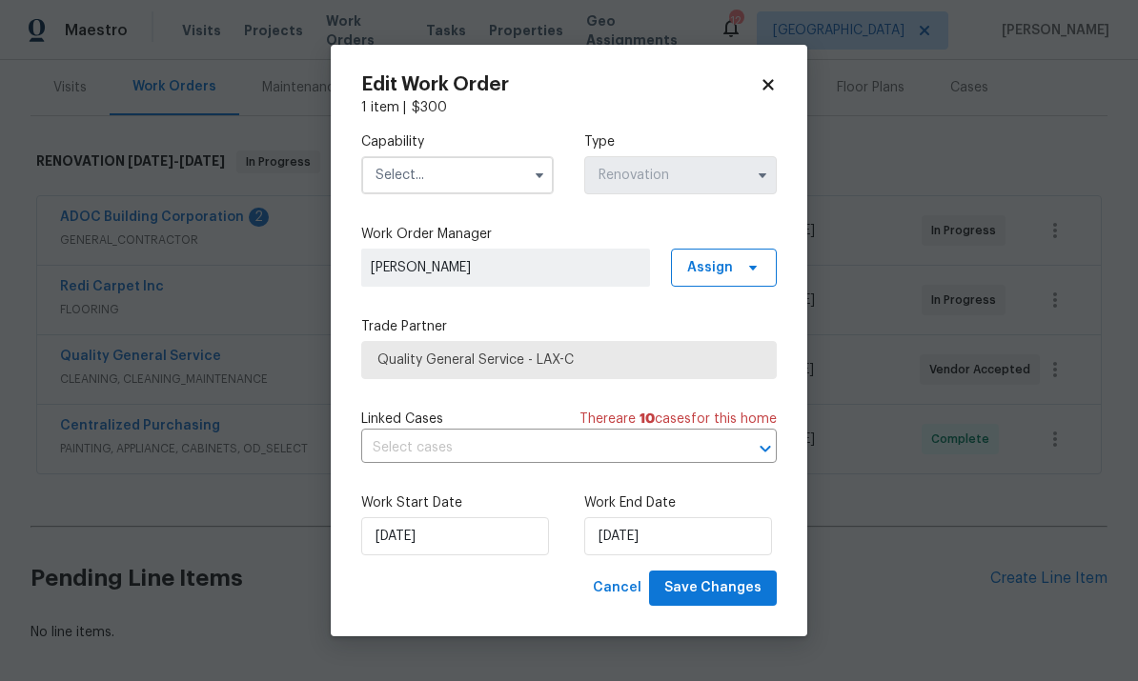
click at [490, 170] on input "text" at bounding box center [457, 175] width 193 height 38
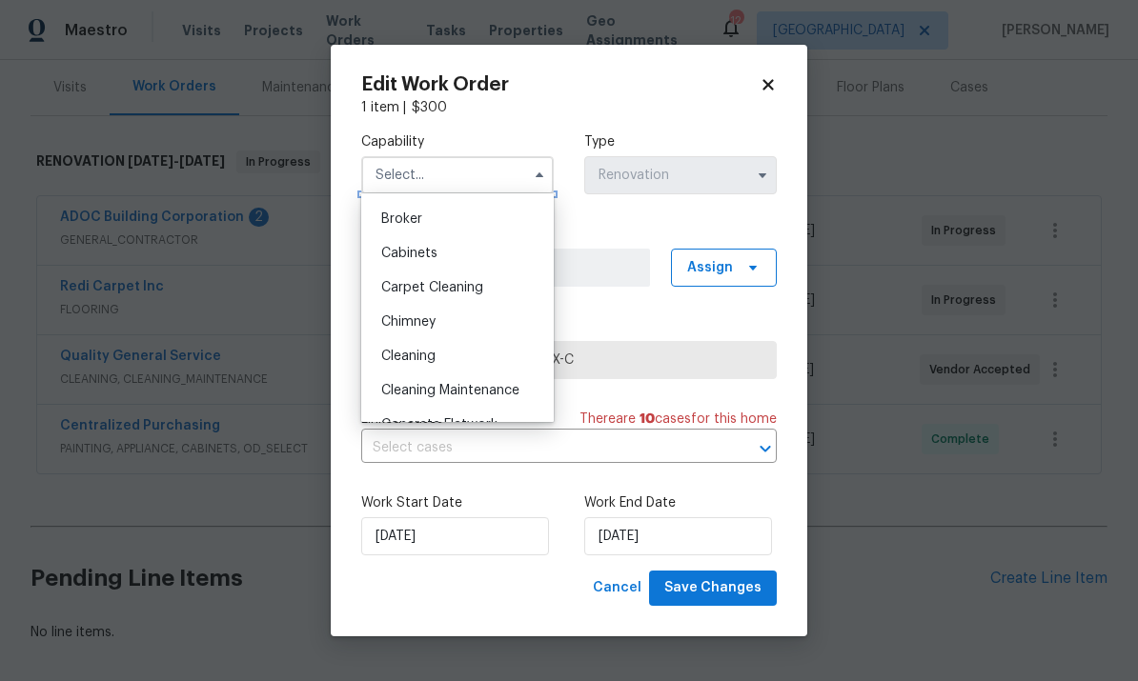
scroll to position [144, 0]
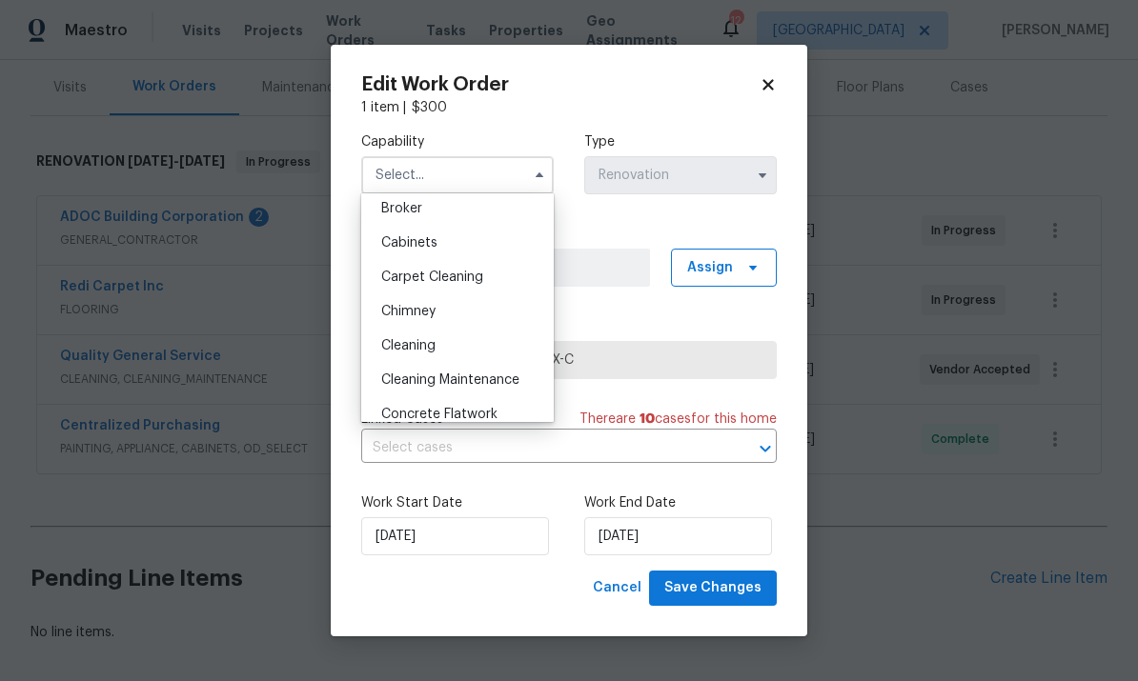
click at [441, 350] on div "Cleaning" at bounding box center [457, 346] width 183 height 34
type input "Cleaning"
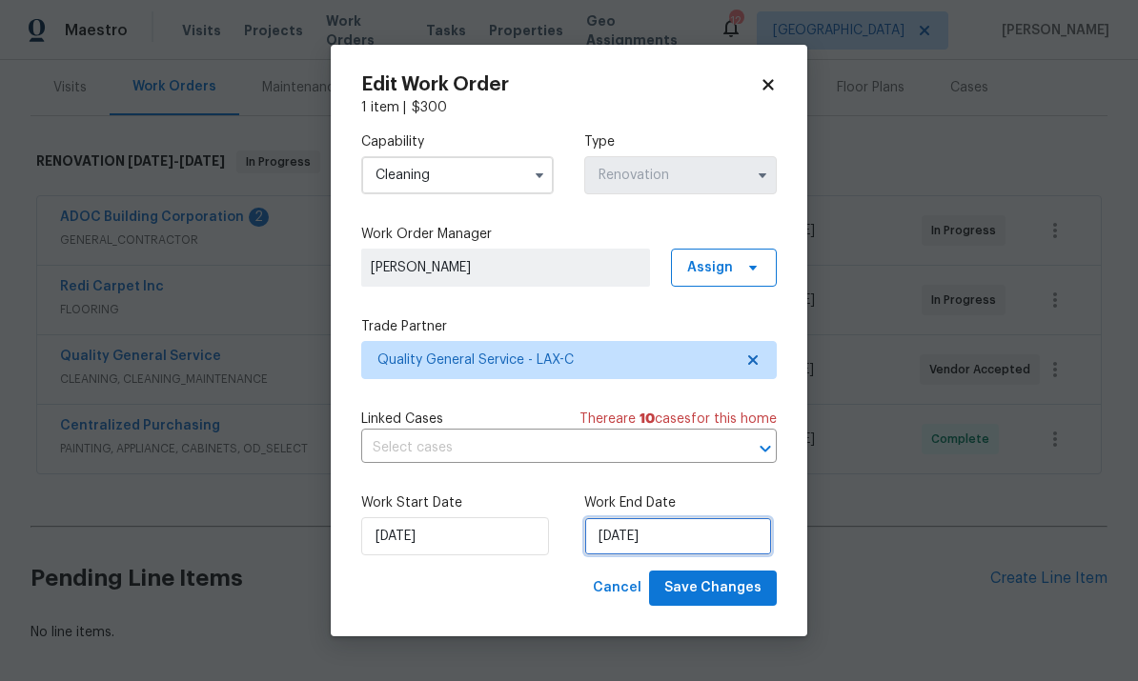
click at [695, 537] on input "[DATE]" at bounding box center [678, 537] width 188 height 38
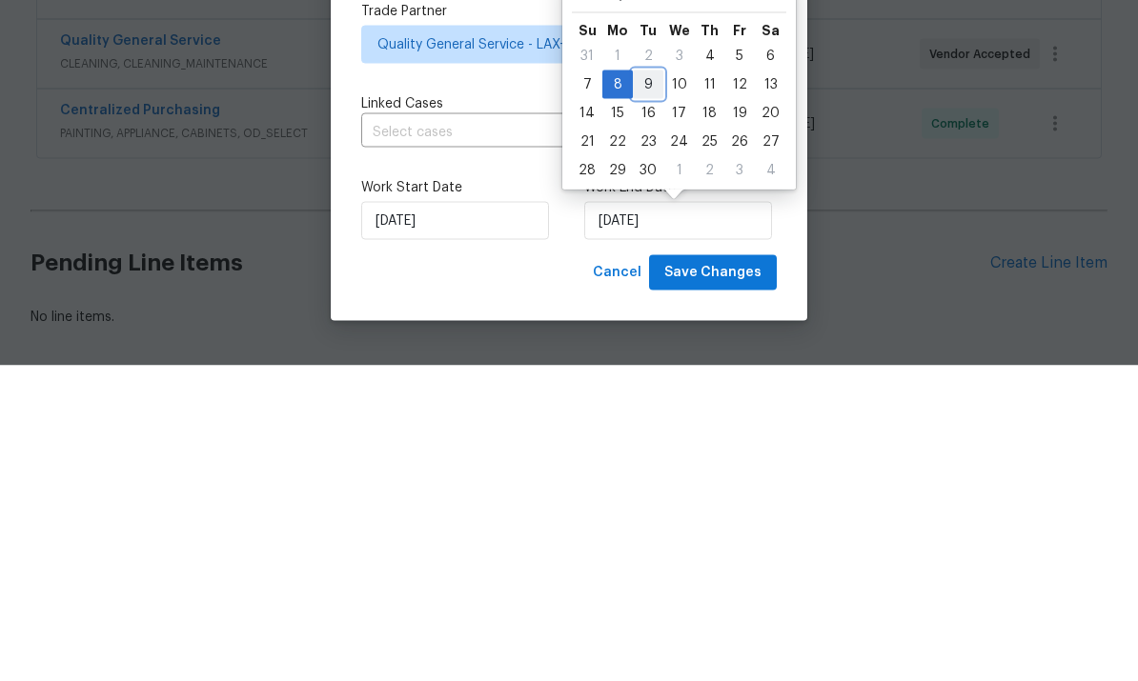
click at [637, 387] on div "9" at bounding box center [648, 400] width 30 height 27
type input "[DATE]"
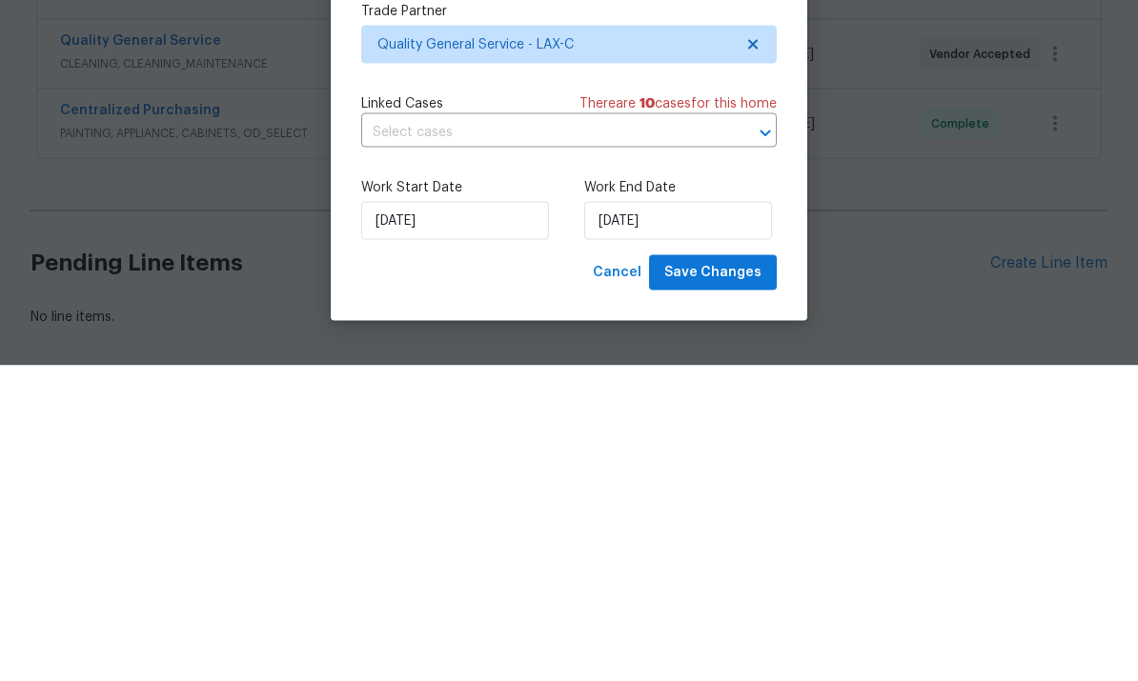
scroll to position [71, 0]
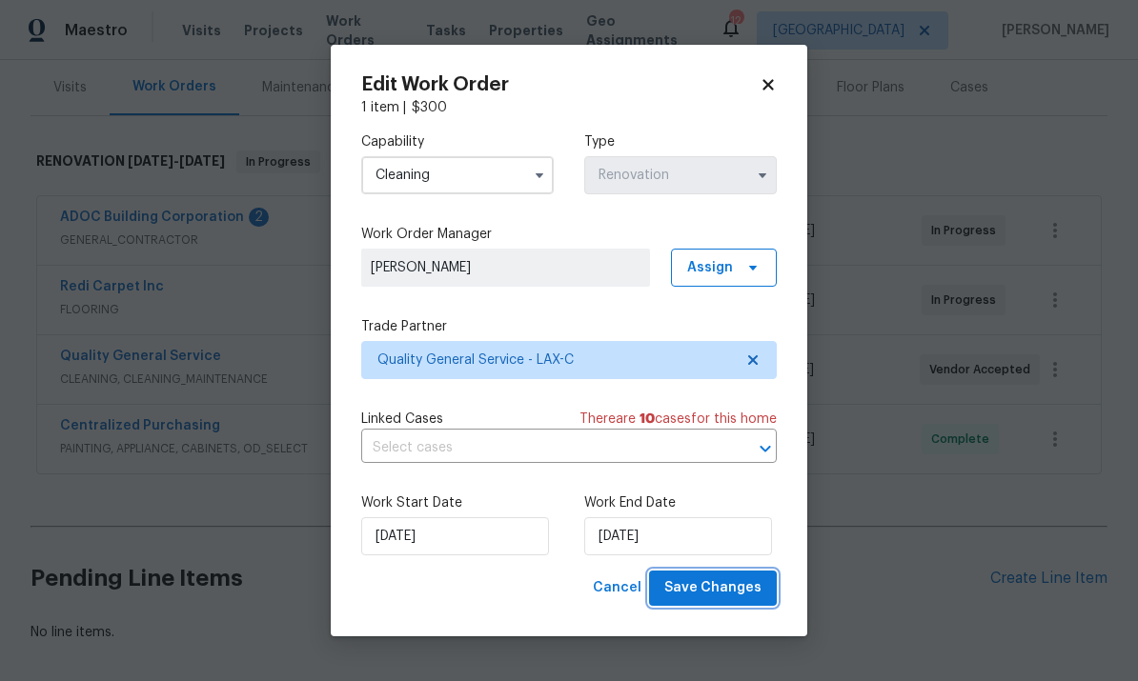
click at [730, 581] on span "Save Changes" at bounding box center [712, 589] width 97 height 24
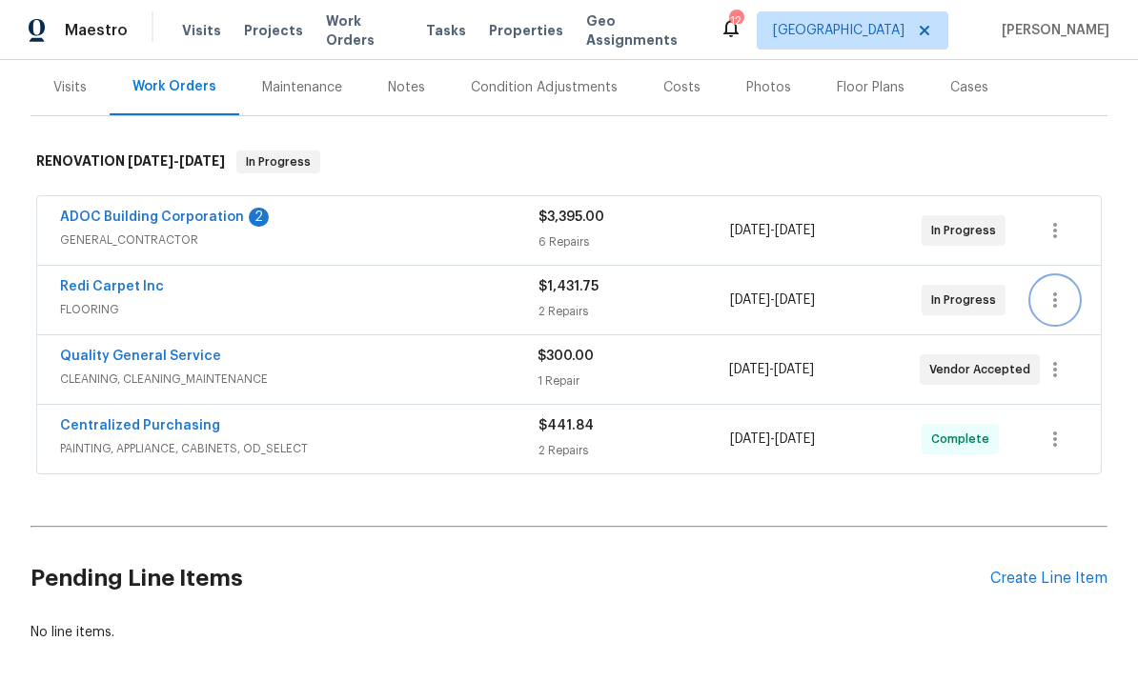
click at [1054, 289] on icon "button" at bounding box center [1055, 300] width 23 height 23
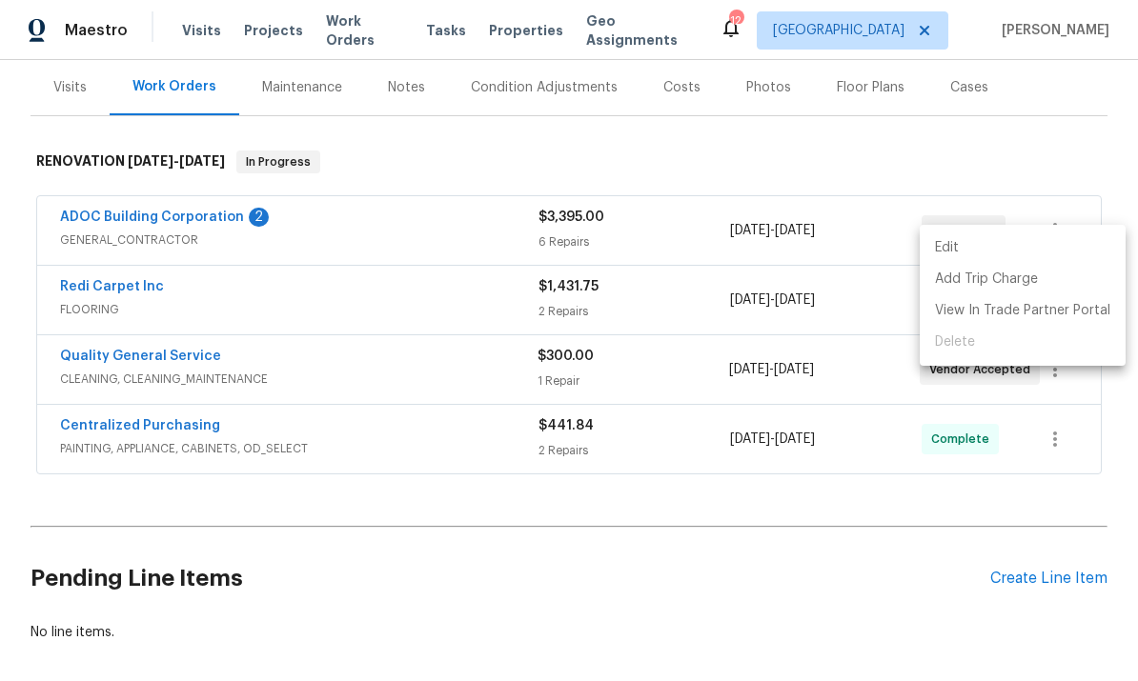
click at [511, 593] on div at bounding box center [569, 340] width 1138 height 681
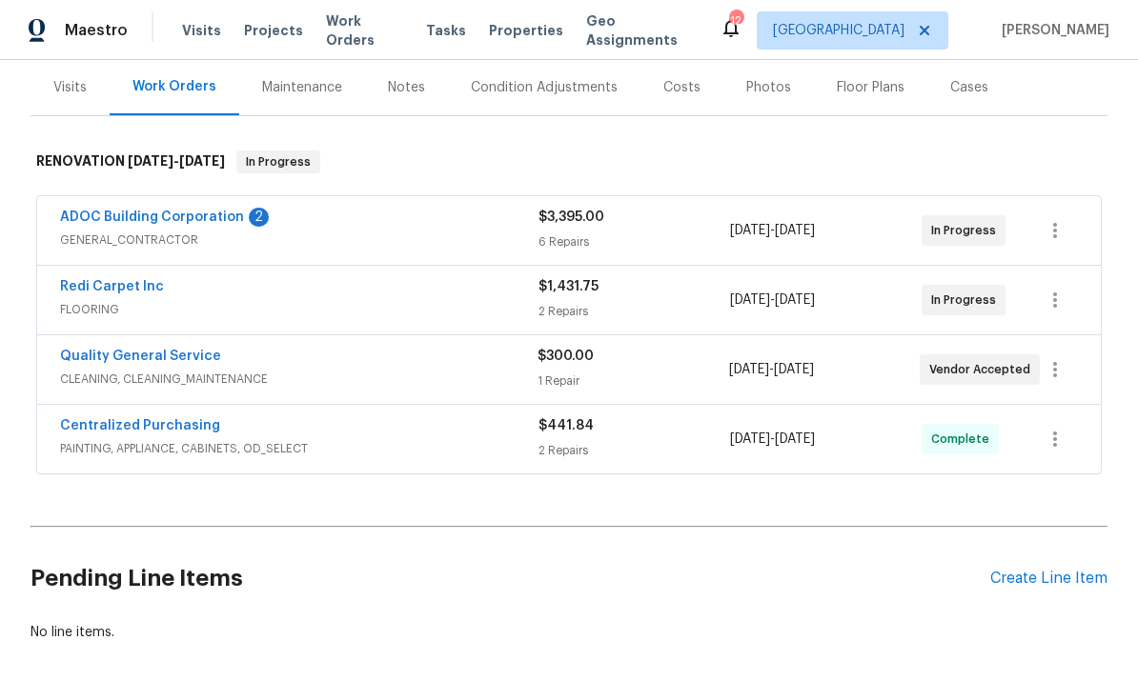
click at [239, 300] on span "FLOORING" at bounding box center [299, 309] width 478 height 19
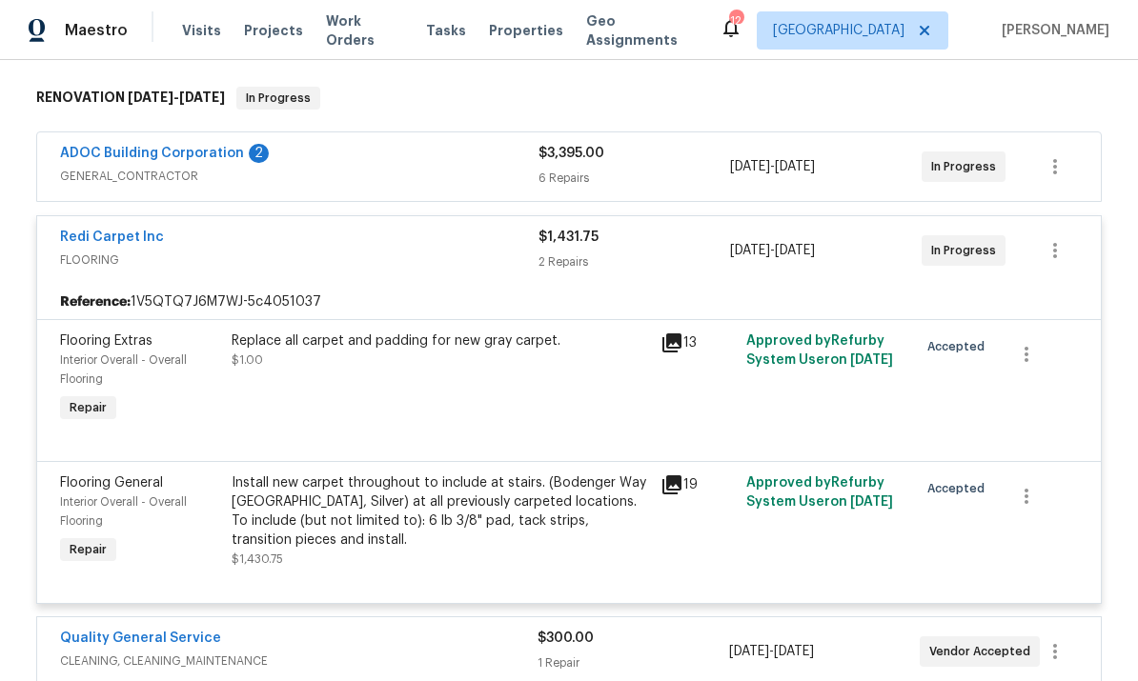
scroll to position [295, 0]
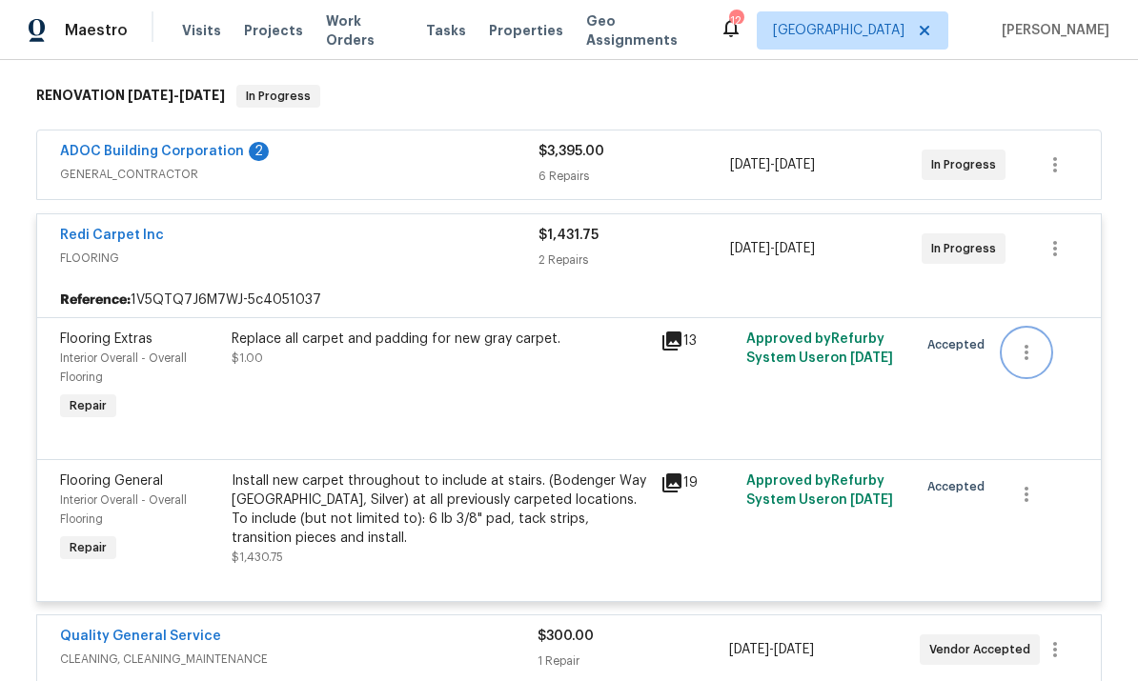
click at [1036, 341] on icon "button" at bounding box center [1026, 352] width 23 height 23
click at [1042, 299] on li "Cancel" at bounding box center [1040, 300] width 73 height 31
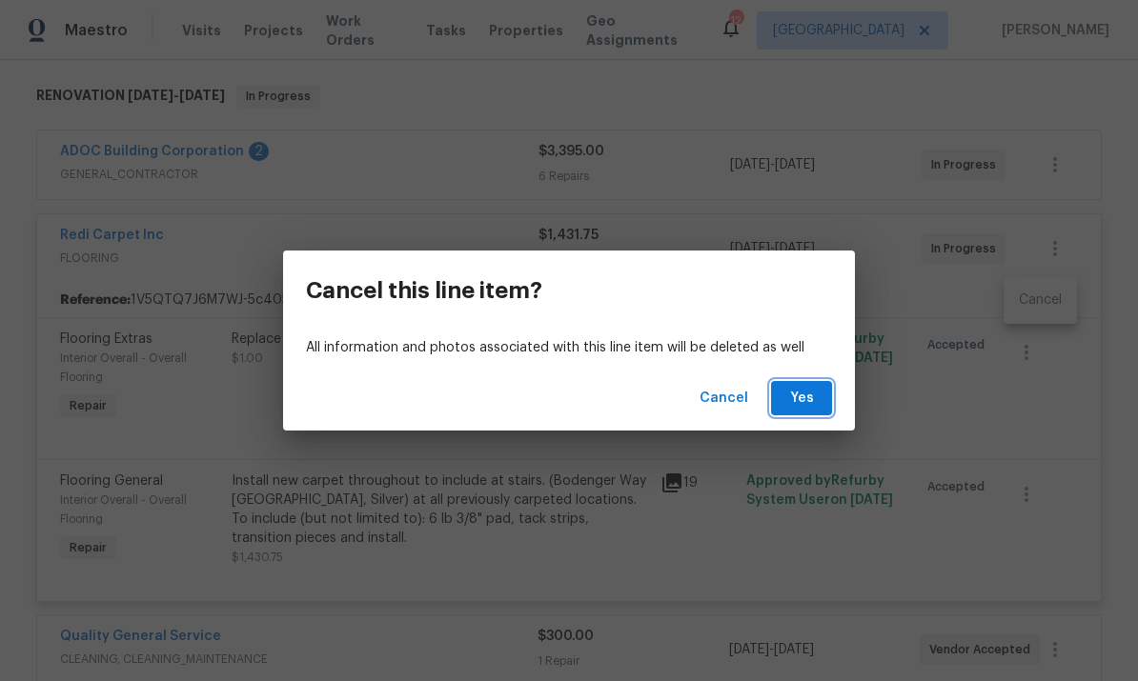
click at [813, 393] on span "Yes" at bounding box center [801, 399] width 30 height 24
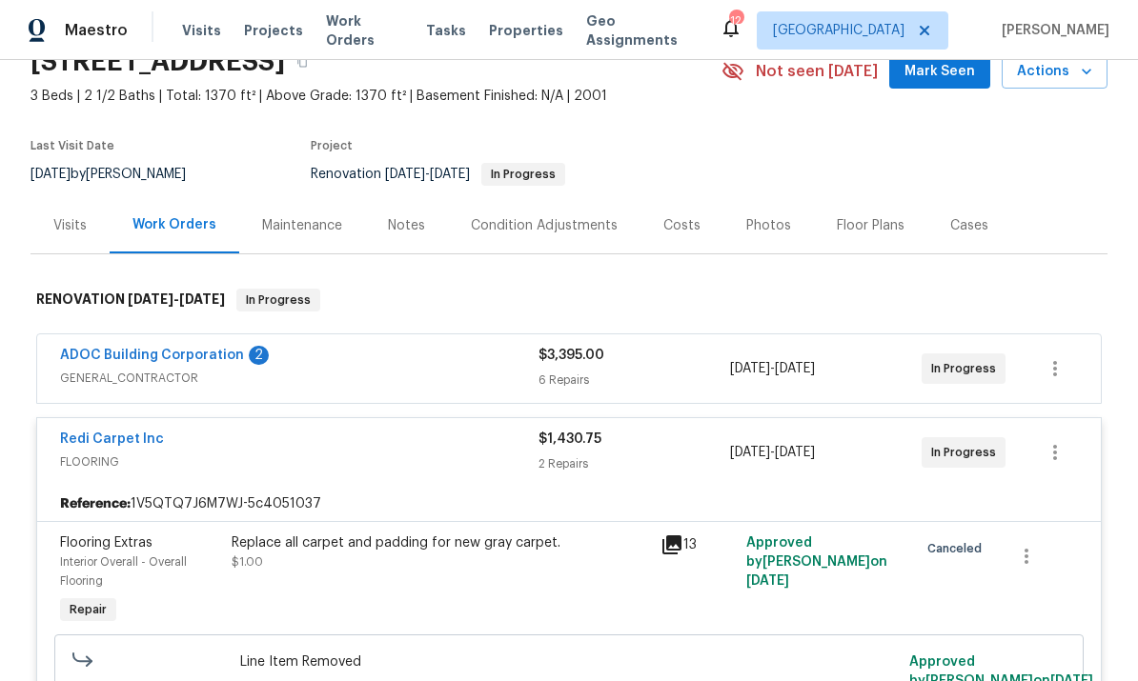
scroll to position [111, 0]
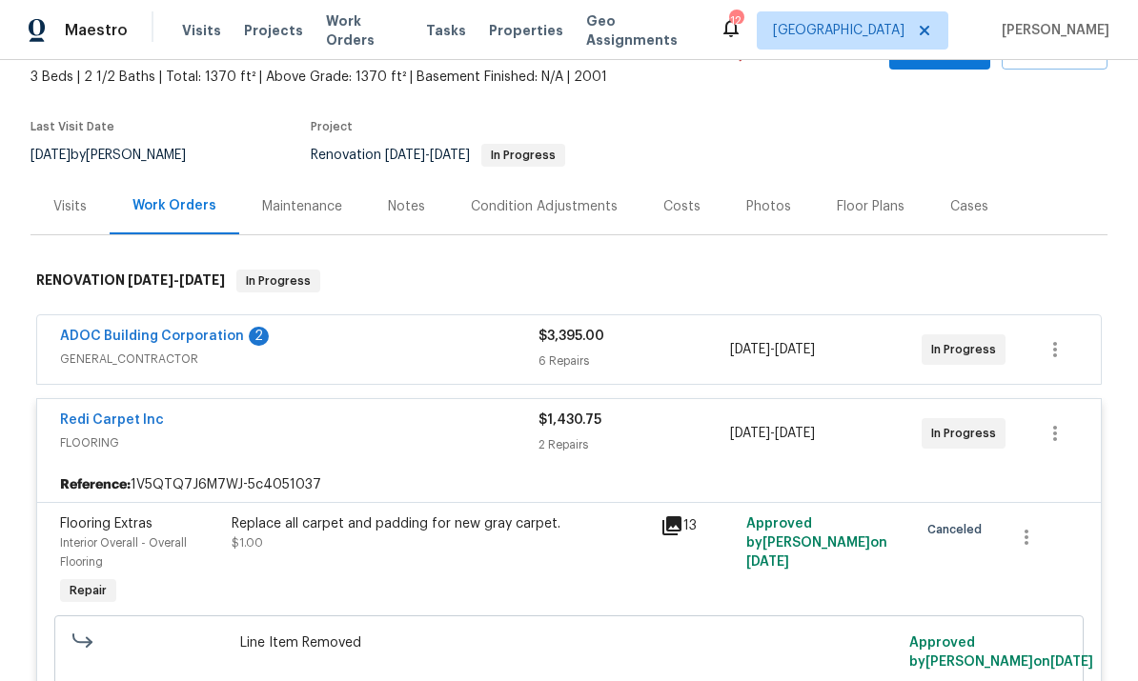
click at [183, 330] on link "ADOC Building Corporation" at bounding box center [152, 336] width 184 height 13
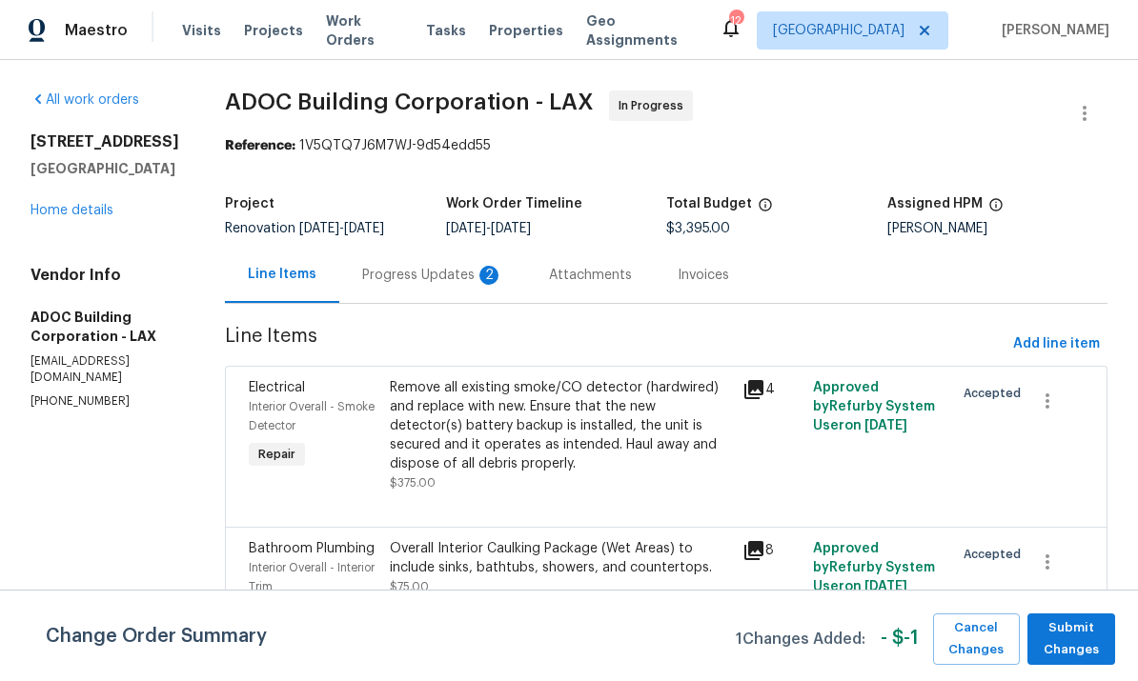
click at [503, 277] on div "Progress Updates 2" at bounding box center [432, 275] width 141 height 19
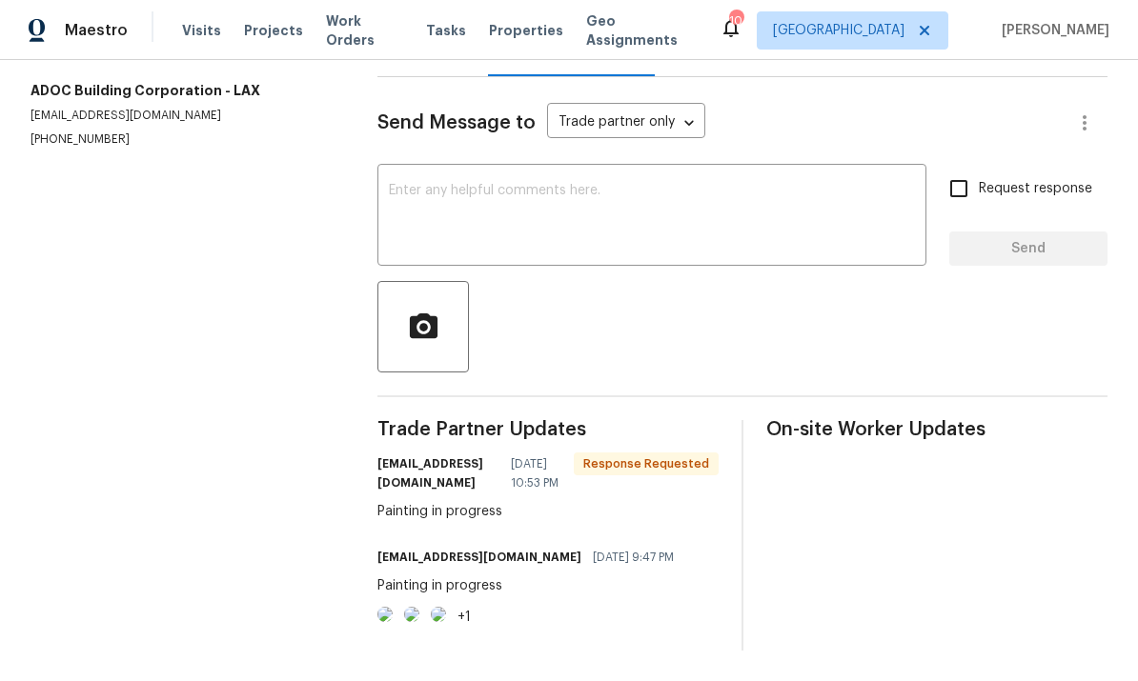
scroll to position [71, 0]
click at [730, 184] on textarea at bounding box center [652, 217] width 526 height 67
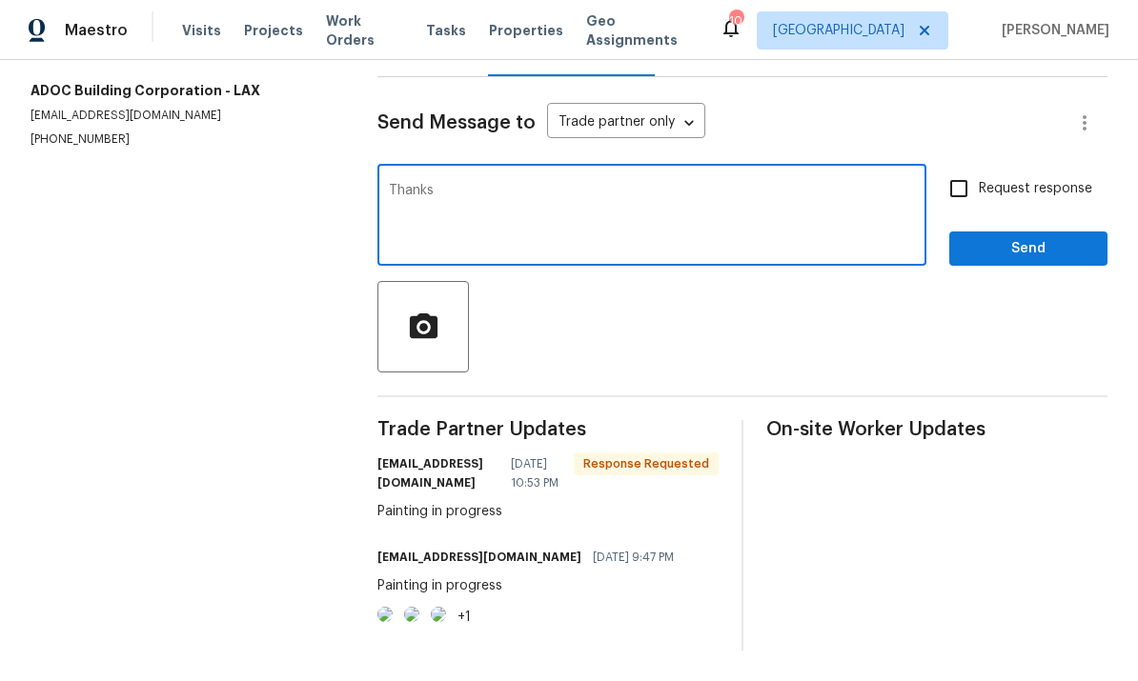
type textarea "Thanks"
click at [1016, 237] on span "Send" at bounding box center [1028, 249] width 128 height 24
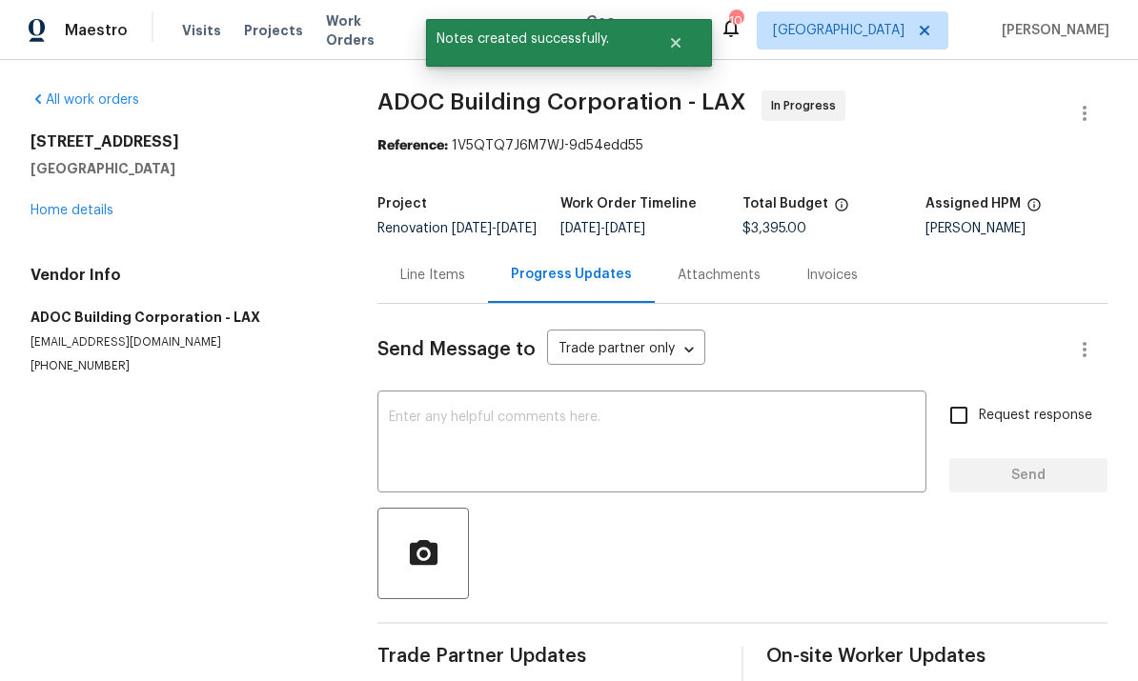
click at [58, 204] on link "Home details" at bounding box center [71, 210] width 83 height 13
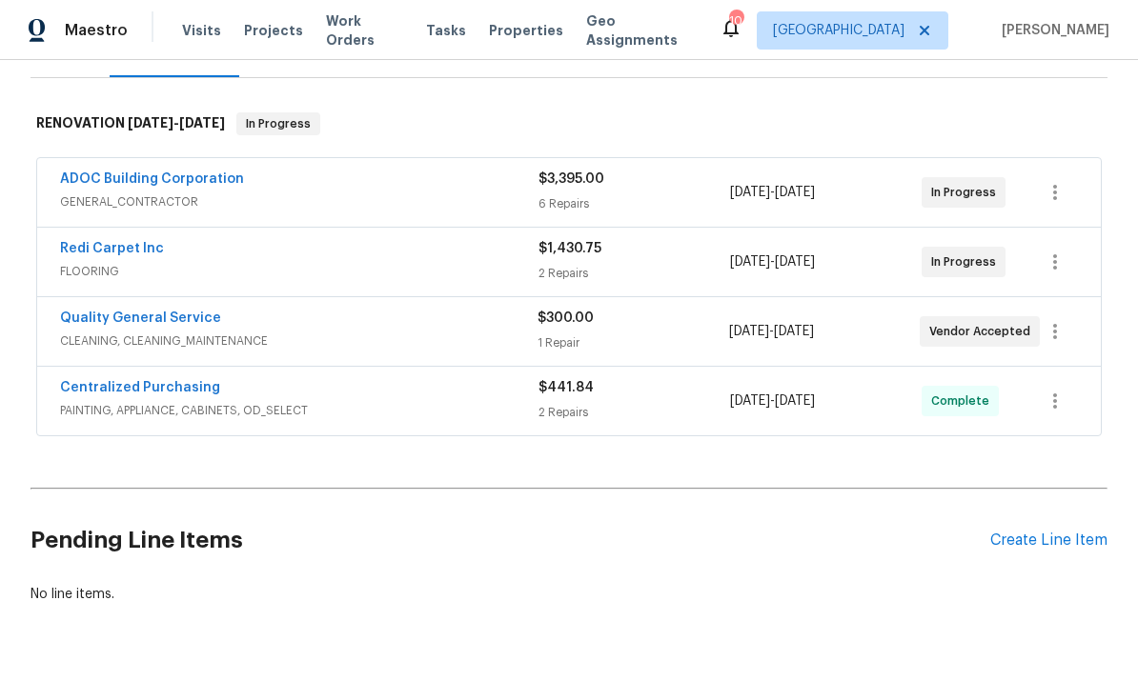
scroll to position [267, 0]
